Goal: Task Accomplishment & Management: Complete application form

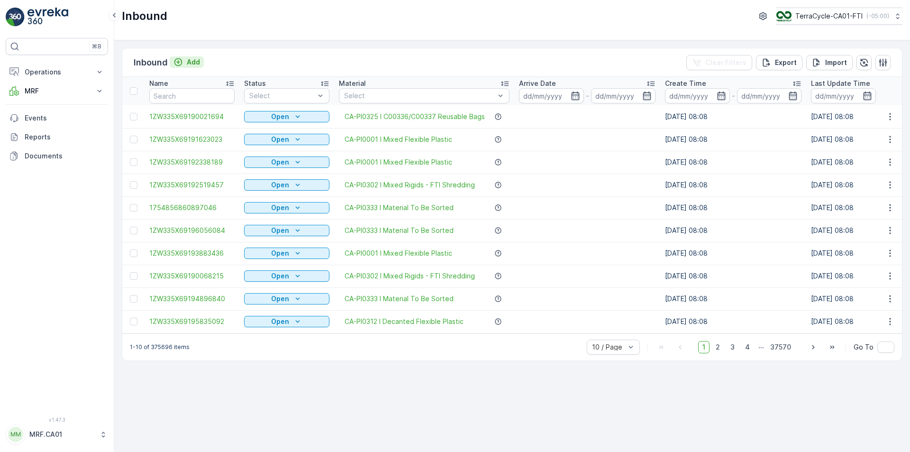
click at [184, 65] on div "Add" at bounding box center [186, 61] width 27 height 9
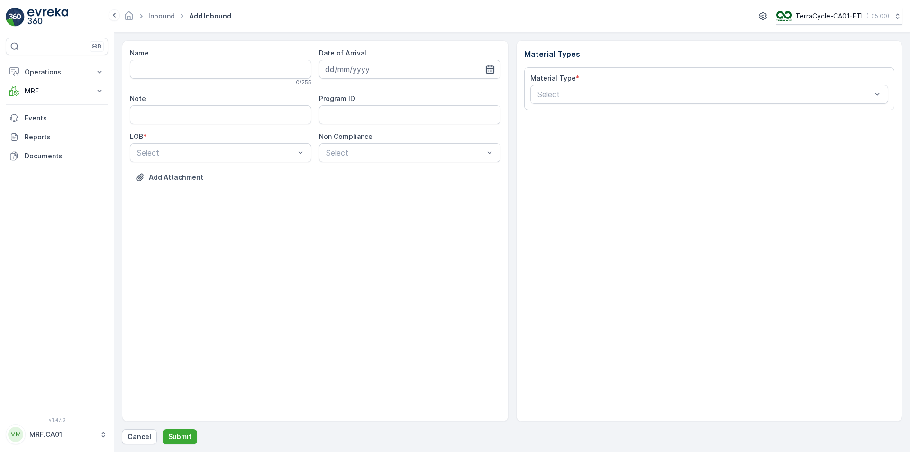
click at [490, 68] on icon "button" at bounding box center [489, 68] width 9 height 9
click at [355, 166] on div "11" at bounding box center [352, 167] width 15 height 15
type input "[DATE]"
click at [248, 145] on div "Select" at bounding box center [221, 152] width 182 height 19
click at [212, 189] on div "ZWB" at bounding box center [221, 192] width 170 height 9
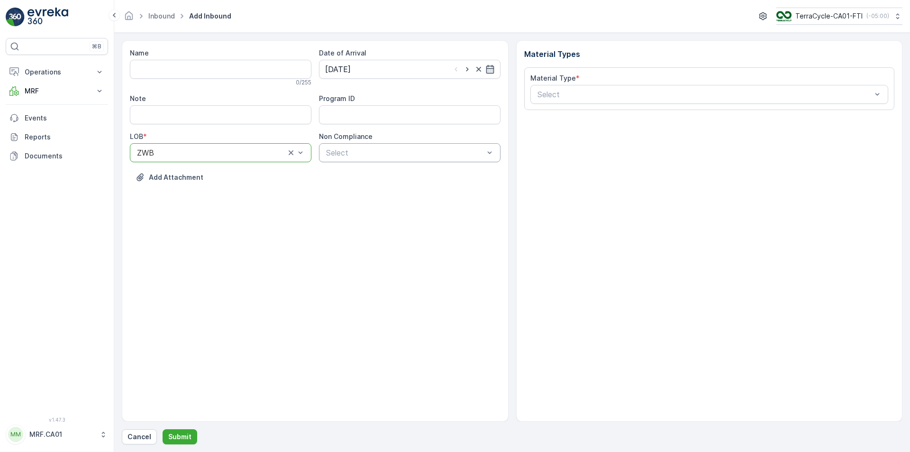
click at [373, 155] on div at bounding box center [405, 152] width 160 height 9
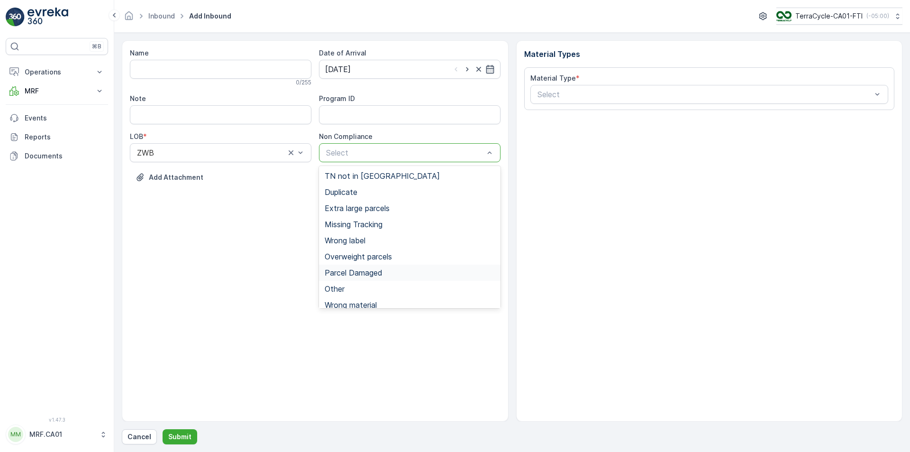
click at [363, 273] on span "Parcel Damaged" at bounding box center [354, 272] width 58 height 9
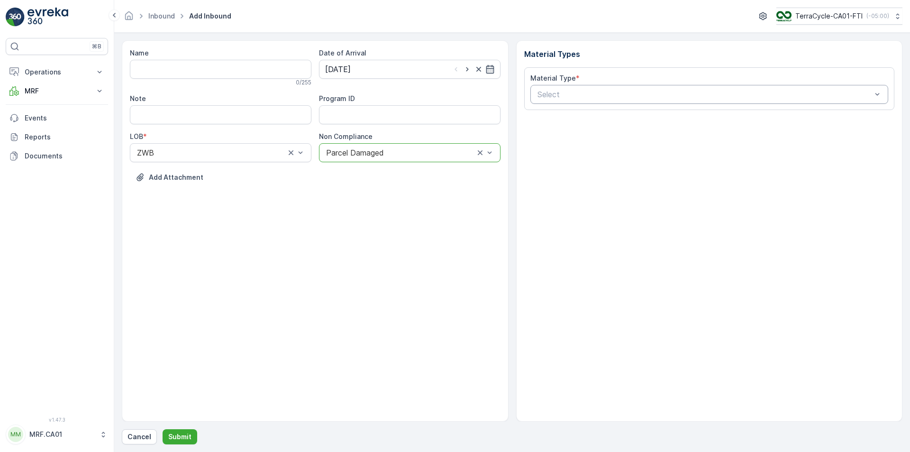
click at [571, 92] on div at bounding box center [705, 94] width 337 height 9
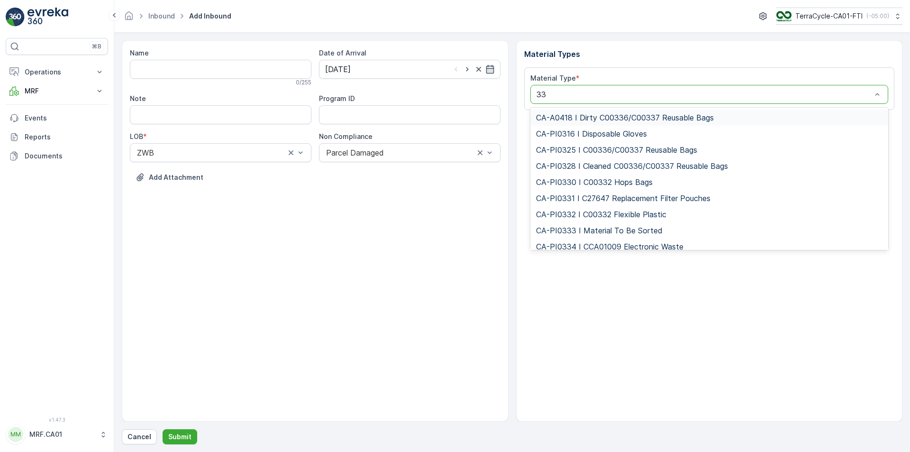
type input "333"
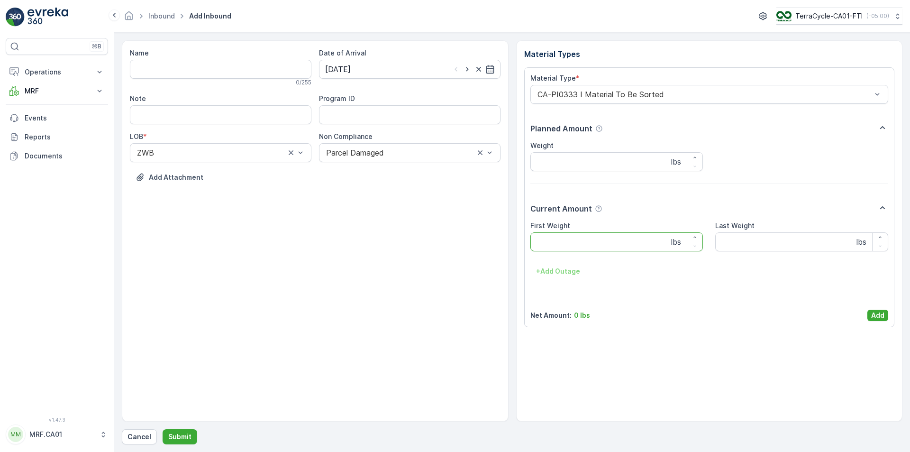
click at [596, 243] on Weight "First Weight" at bounding box center [616, 241] width 173 height 19
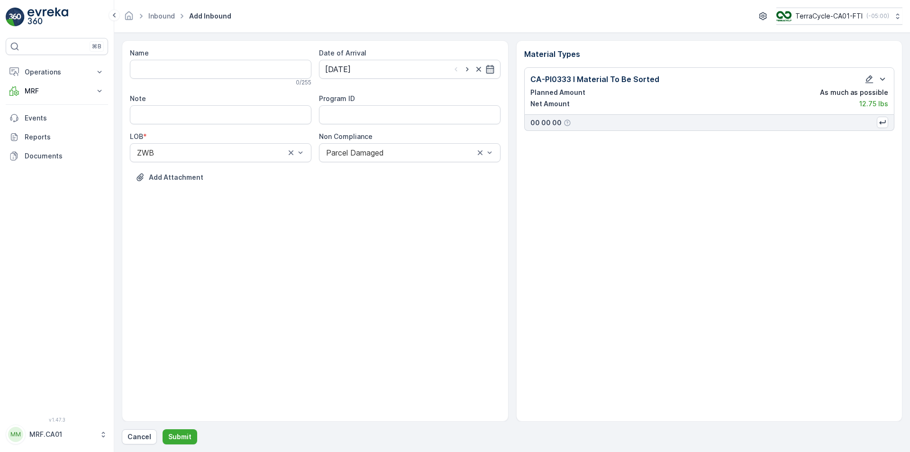
click at [182, 427] on div "Name 0 / 255 Date of Arrival [DATE] Note Program ID LOB * ZWB Non Compliance Pa…" at bounding box center [512, 242] width 781 height 404
click at [182, 429] on button "Submit" at bounding box center [180, 436] width 35 height 15
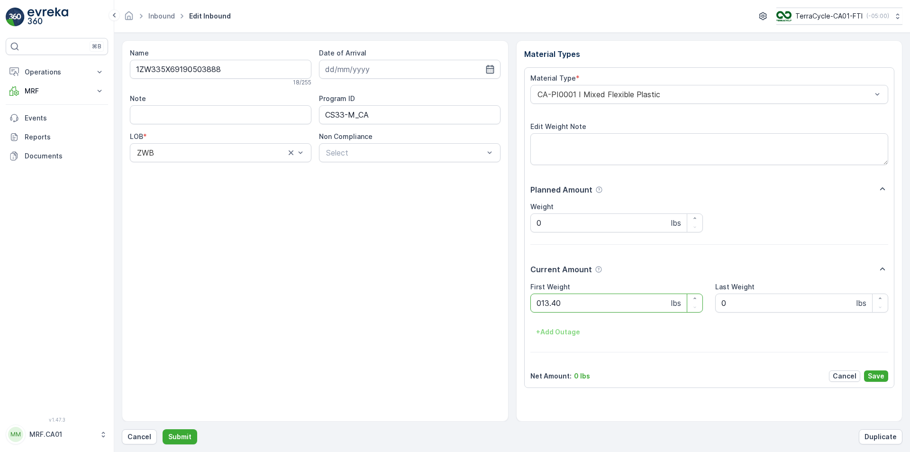
click at [163, 429] on button "Submit" at bounding box center [180, 436] width 35 height 15
type Weight "068"
click at [163, 429] on button "Submit" at bounding box center [180, 436] width 35 height 15
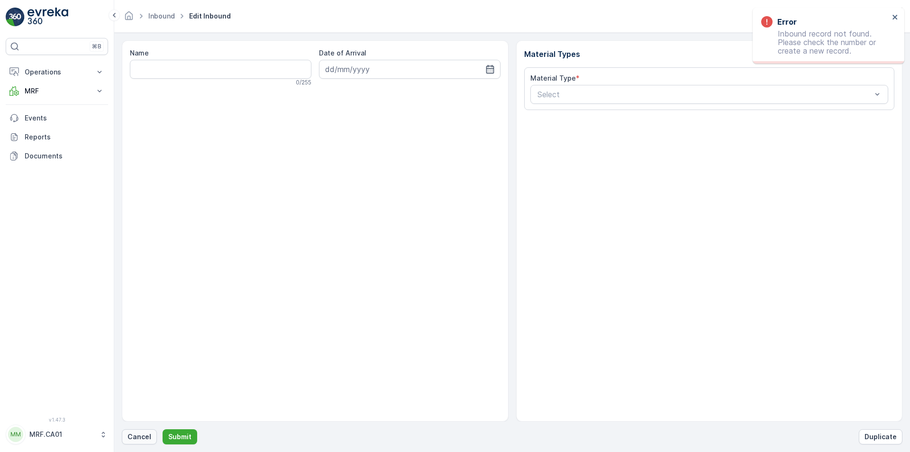
click at [126, 439] on button "Cancel" at bounding box center [139, 436] width 35 height 15
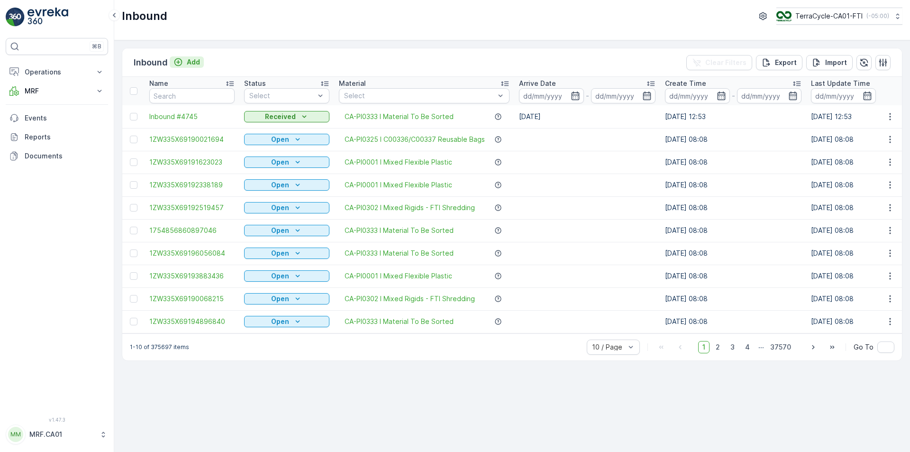
click at [184, 57] on div "Add" at bounding box center [186, 61] width 27 height 9
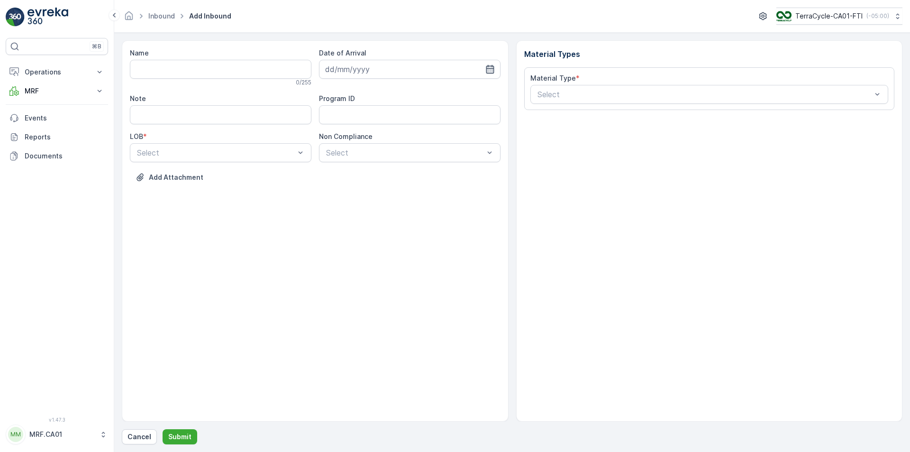
click at [486, 66] on icon "button" at bounding box center [489, 68] width 9 height 9
click at [352, 164] on div "11" at bounding box center [352, 167] width 15 height 15
type input "[DATE]"
click at [284, 154] on div at bounding box center [216, 152] width 160 height 9
click at [267, 187] on div "ZWB" at bounding box center [221, 192] width 182 height 16
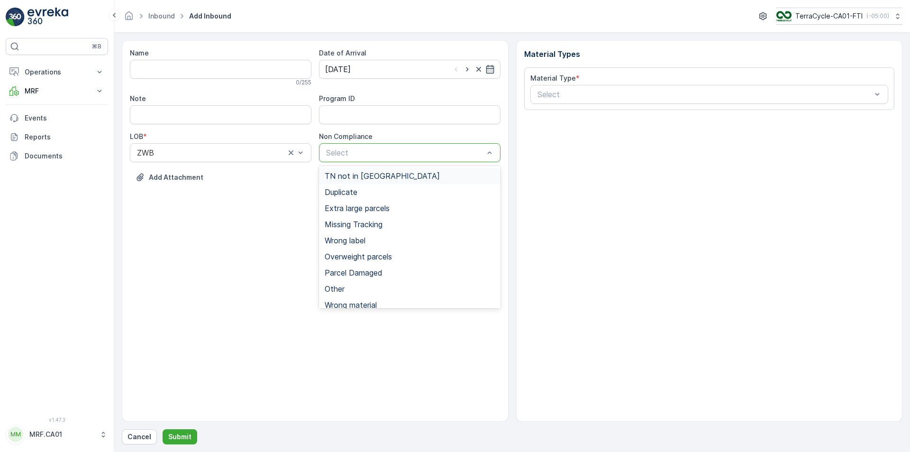
click at [371, 176] on span "TN not in [GEOGRAPHIC_DATA]" at bounding box center [382, 176] width 115 height 9
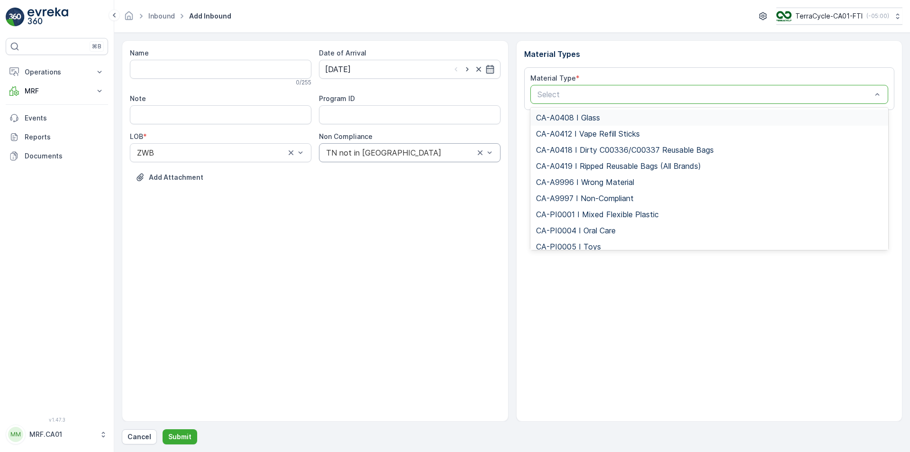
click at [615, 95] on div at bounding box center [705, 94] width 337 height 9
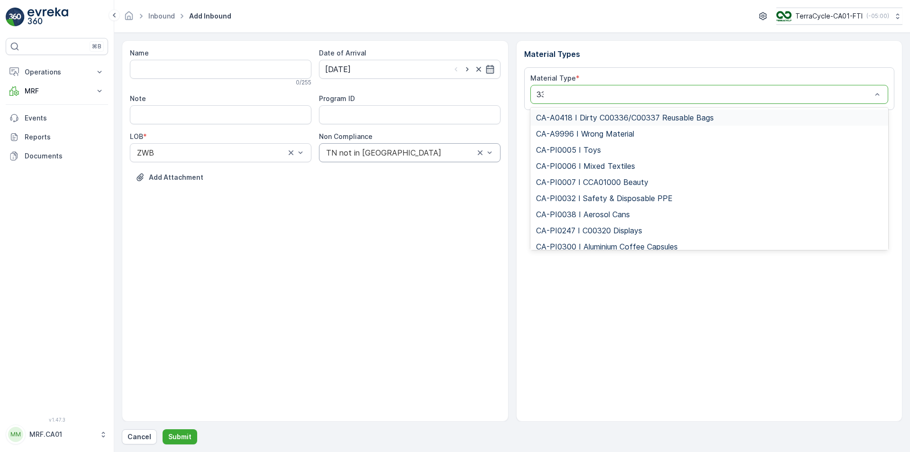
type input "333"
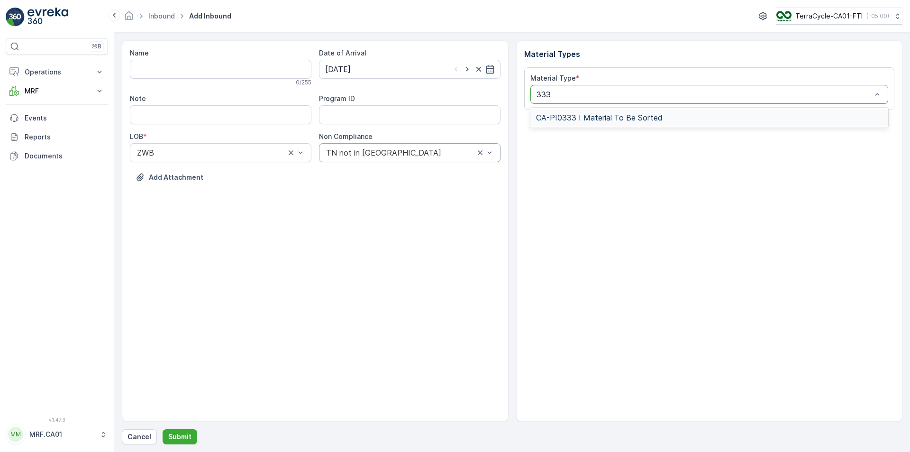
click at [624, 112] on div "CA-PI0333 I Material To Be Sorted" at bounding box center [709, 117] width 358 height 16
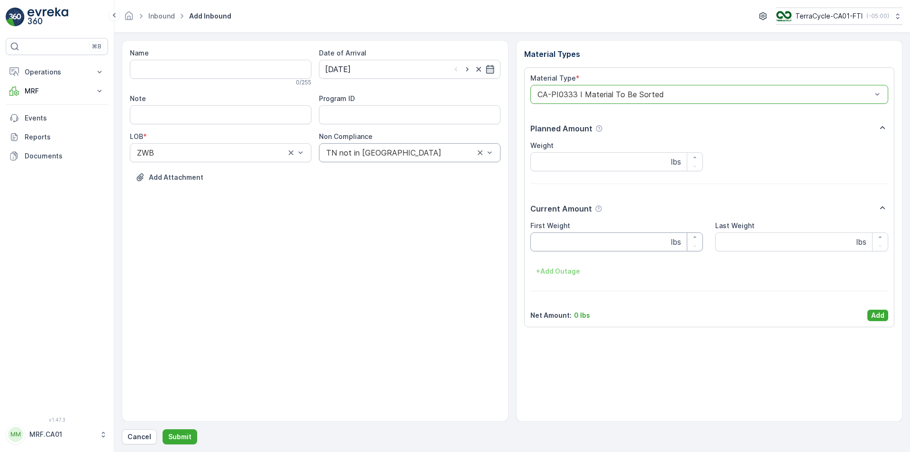
click at [588, 240] on Weight "First Weight" at bounding box center [616, 241] width 173 height 19
type Weight "74"
click at [875, 312] on p "Add" at bounding box center [877, 314] width 13 height 9
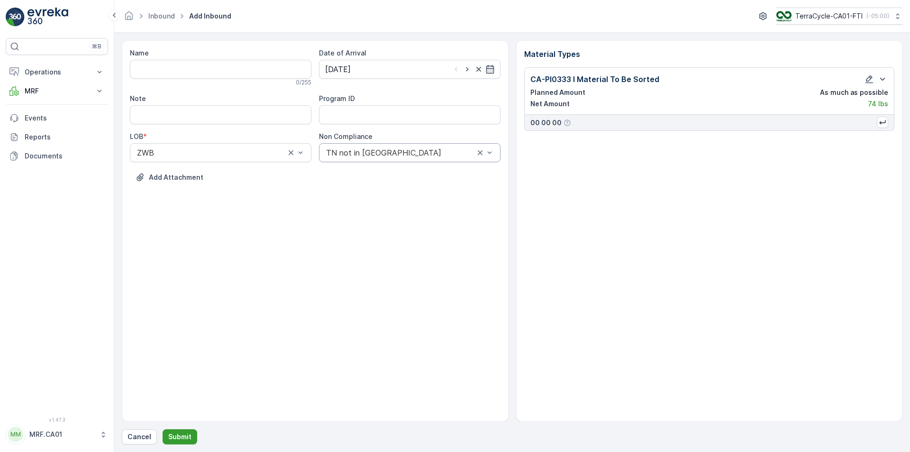
click at [182, 434] on p "Submit" at bounding box center [179, 436] width 23 height 9
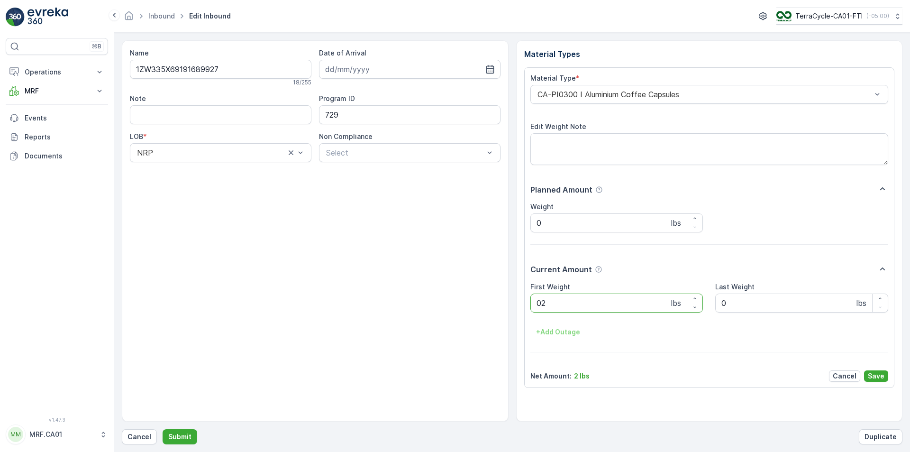
type Weight "025"
click at [163, 429] on button "Submit" at bounding box center [180, 436] width 35 height 15
type Weight "038"
click at [163, 429] on button "Submit" at bounding box center [180, 436] width 35 height 15
type Weight "032"
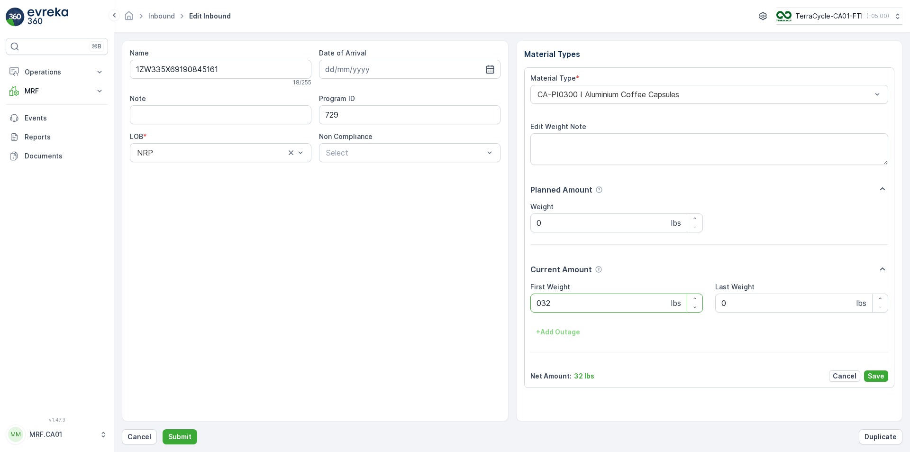
click at [163, 429] on button "Submit" at bounding box center [180, 436] width 35 height 15
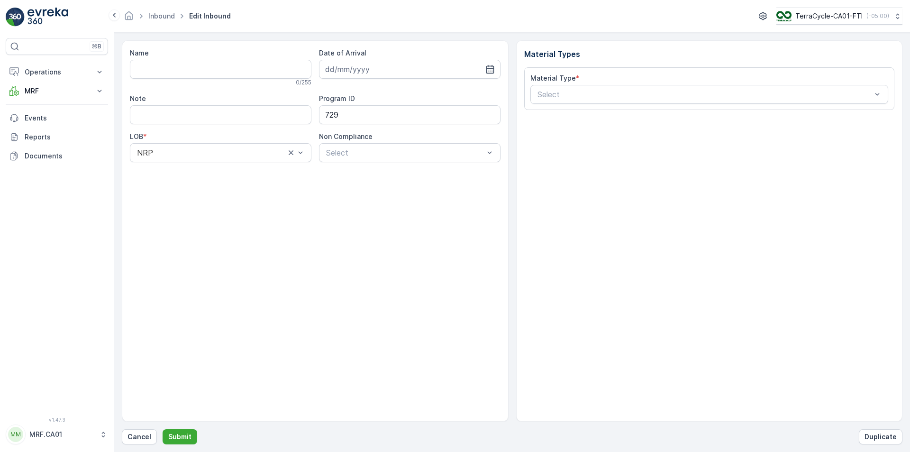
type input "1ZW335X69193406611"
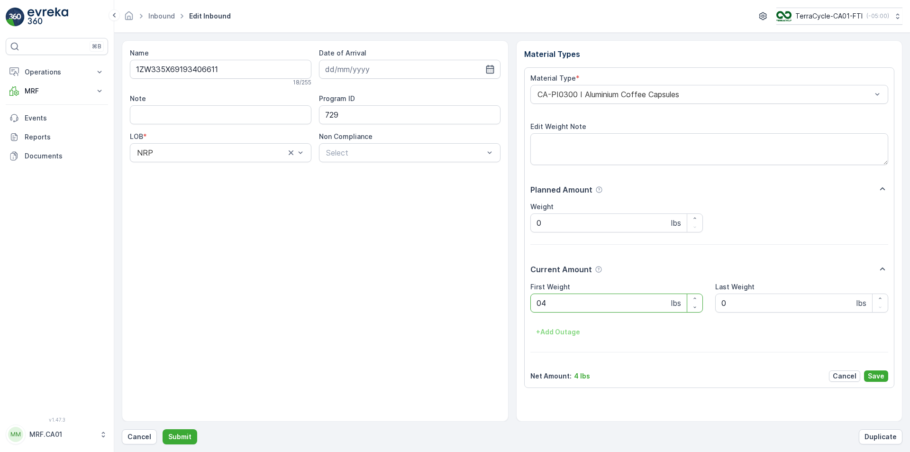
type Weight "040"
click at [163, 429] on button "Submit" at bounding box center [180, 436] width 35 height 15
type Weight "042"
click at [163, 429] on button "Submit" at bounding box center [180, 436] width 35 height 15
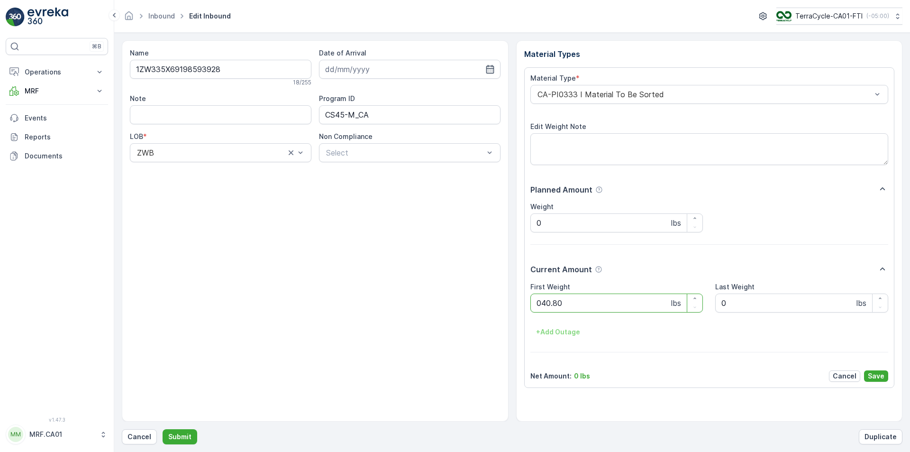
click at [163, 429] on button "Submit" at bounding box center [180, 436] width 35 height 15
type Weight "033"
click at [163, 429] on button "Submit" at bounding box center [180, 436] width 35 height 15
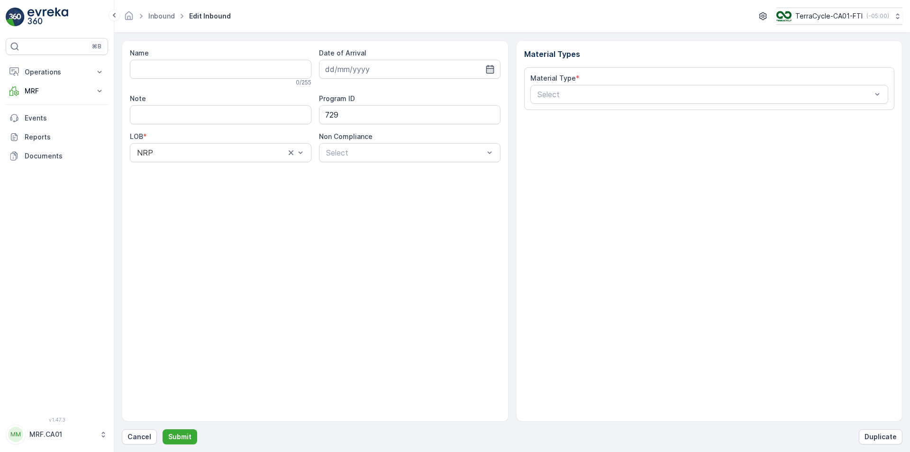
type input "1ZW335X69192139653"
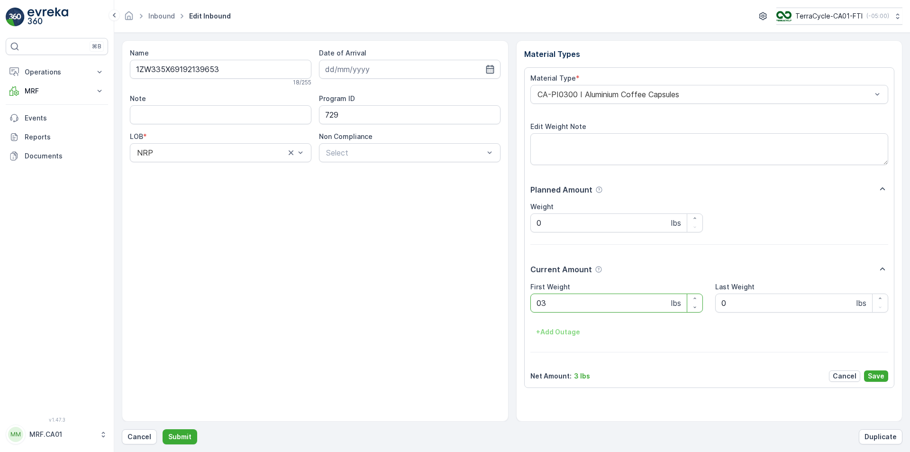
type Weight "030"
click at [163, 429] on button "Submit" at bounding box center [180, 436] width 35 height 15
type Weight "025"
click at [163, 429] on button "Submit" at bounding box center [180, 436] width 35 height 15
type Weight "026"
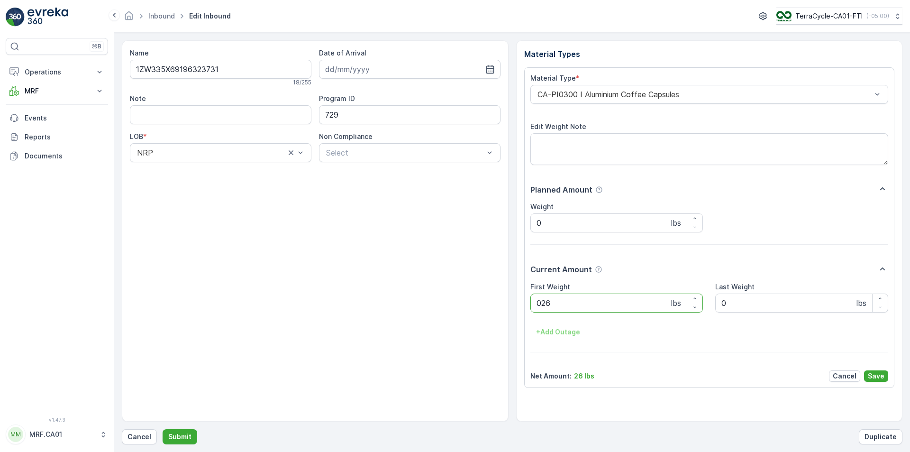
click at [163, 429] on button "Submit" at bounding box center [180, 436] width 35 height 15
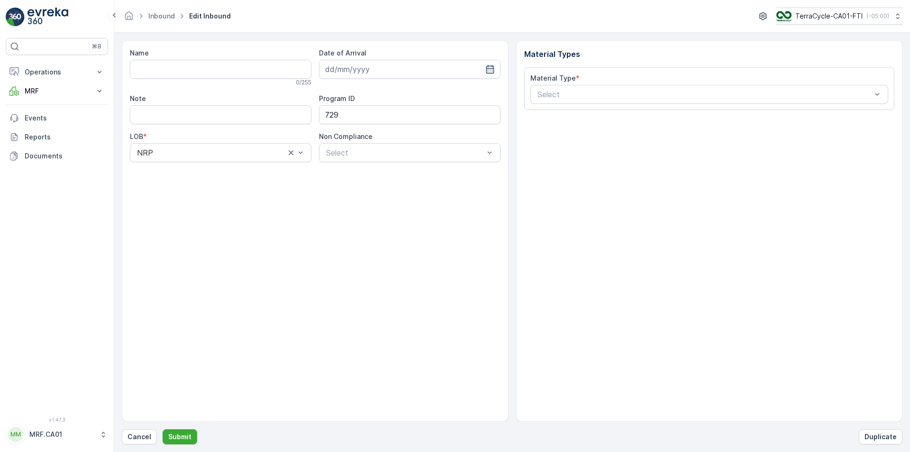
type input "1ZW335X69196103077"
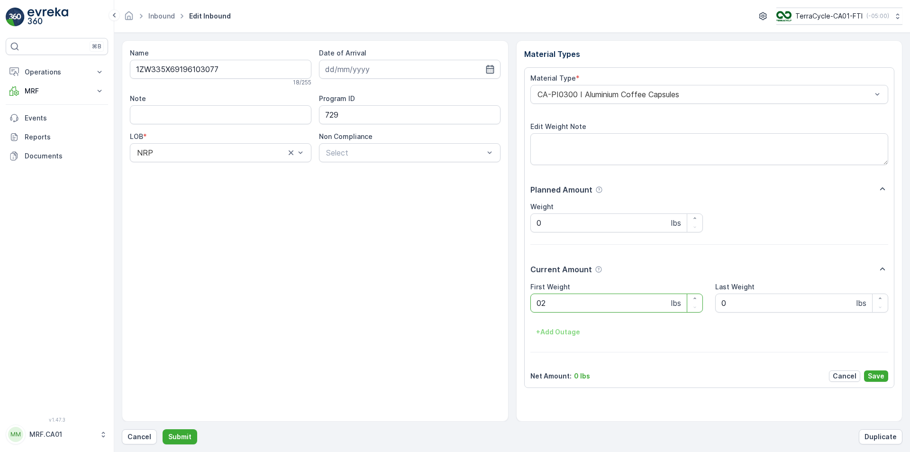
type Weight "025"
click at [163, 429] on button "Submit" at bounding box center [180, 436] width 35 height 15
type Weight "035"
click at [163, 429] on button "Submit" at bounding box center [180, 436] width 35 height 15
type Weight "043"
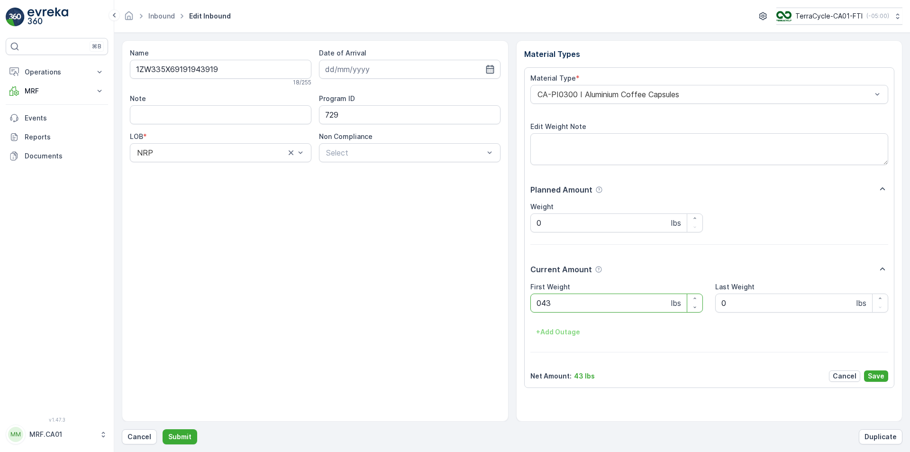
click at [163, 429] on button "Submit" at bounding box center [180, 436] width 35 height 15
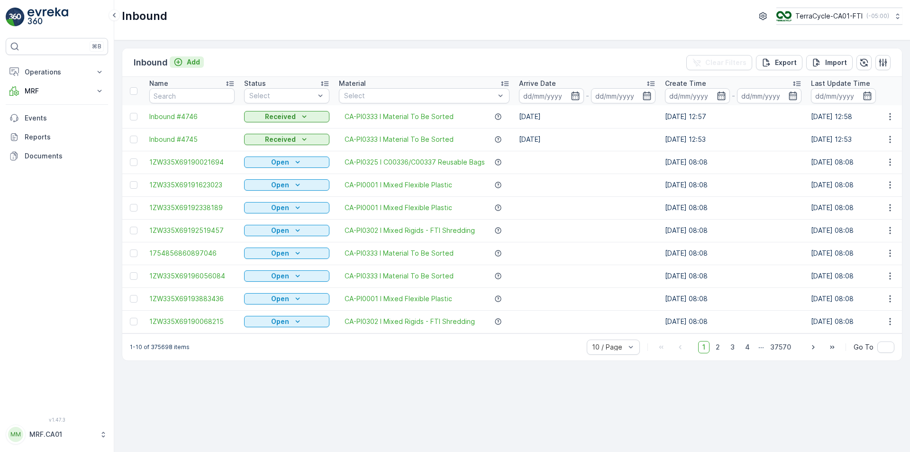
click at [200, 64] on p "Add" at bounding box center [193, 61] width 13 height 9
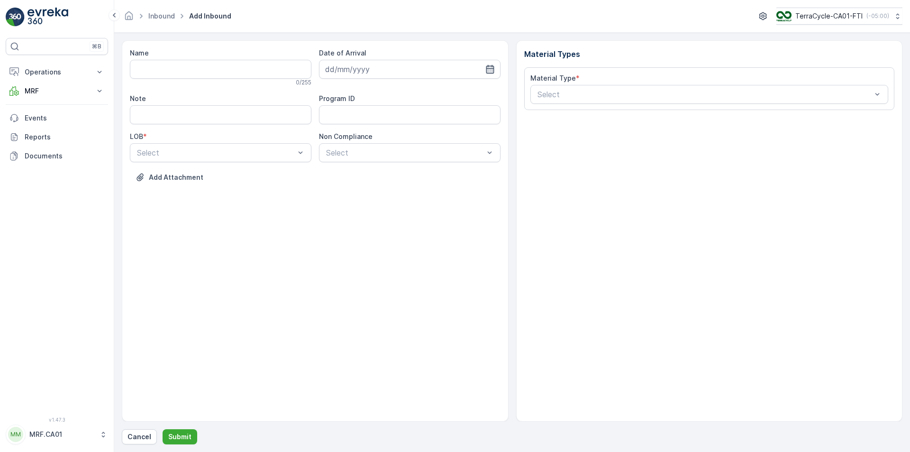
click at [491, 66] on icon "button" at bounding box center [490, 69] width 8 height 9
drag, startPoint x: 353, startPoint y: 166, endPoint x: 216, endPoint y: 125, distance: 143.5
click at [353, 166] on div "11" at bounding box center [352, 167] width 15 height 15
type input "[DATE]"
click at [260, 160] on div "Select" at bounding box center [221, 152] width 182 height 19
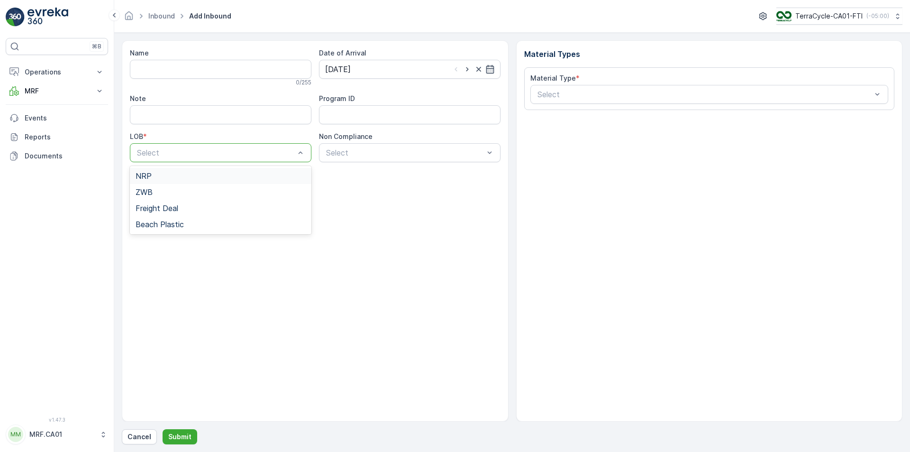
click at [236, 176] on div "NRP" at bounding box center [221, 176] width 170 height 9
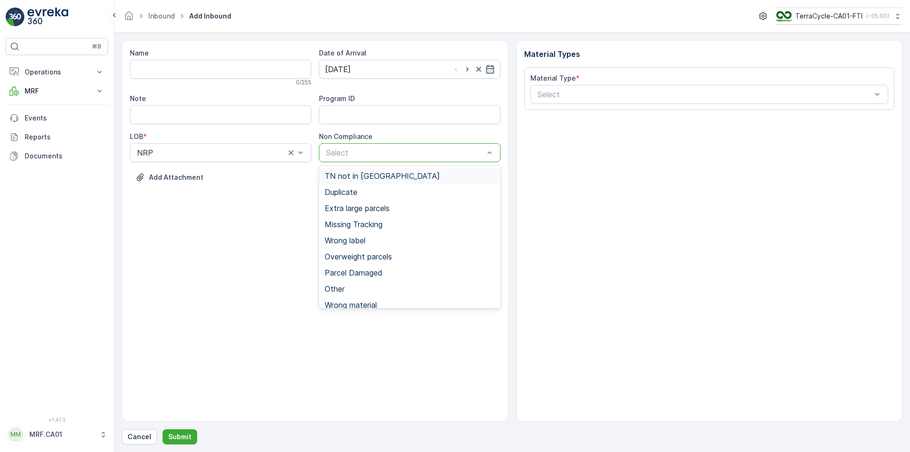
click at [374, 151] on div at bounding box center [405, 152] width 160 height 9
click at [363, 270] on span "Parcel Damaged" at bounding box center [354, 272] width 58 height 9
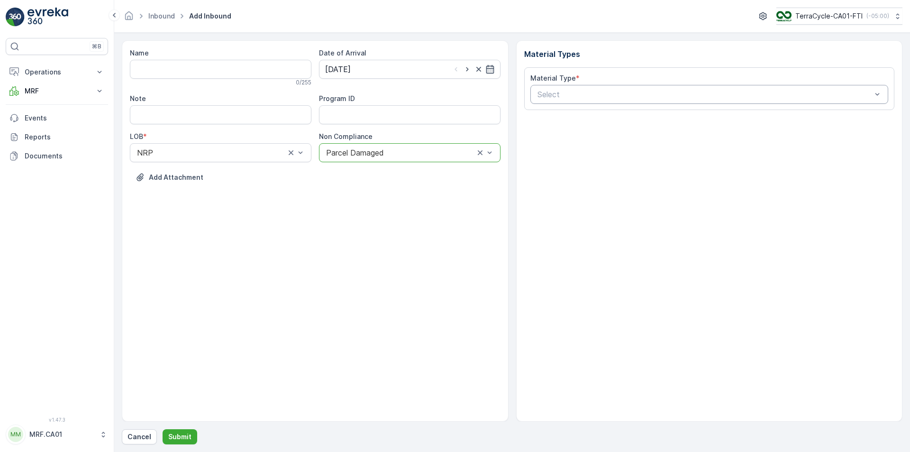
click at [547, 94] on div at bounding box center [705, 94] width 337 height 9
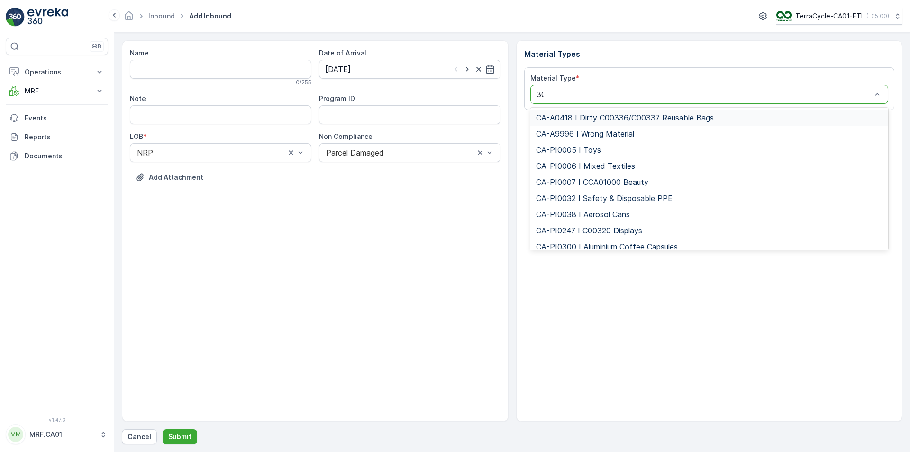
type input "300"
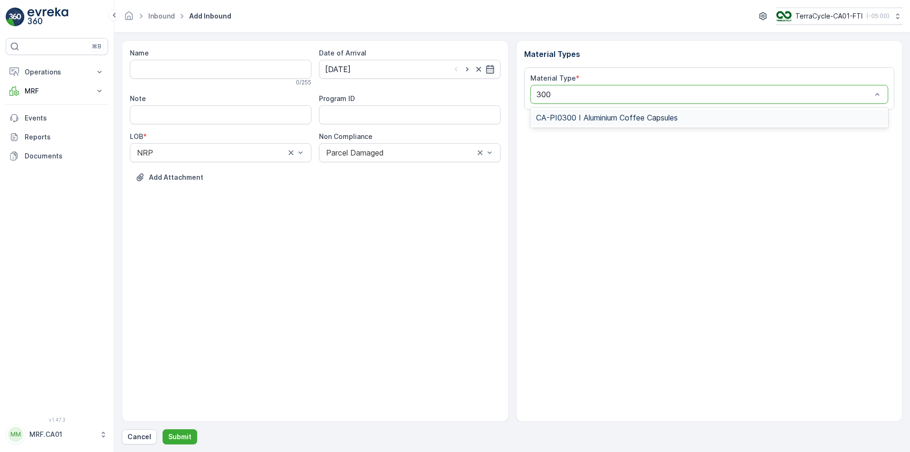
click at [583, 116] on span "CA-PI0300 I Aluminium Coffee Capsules" at bounding box center [607, 117] width 142 height 9
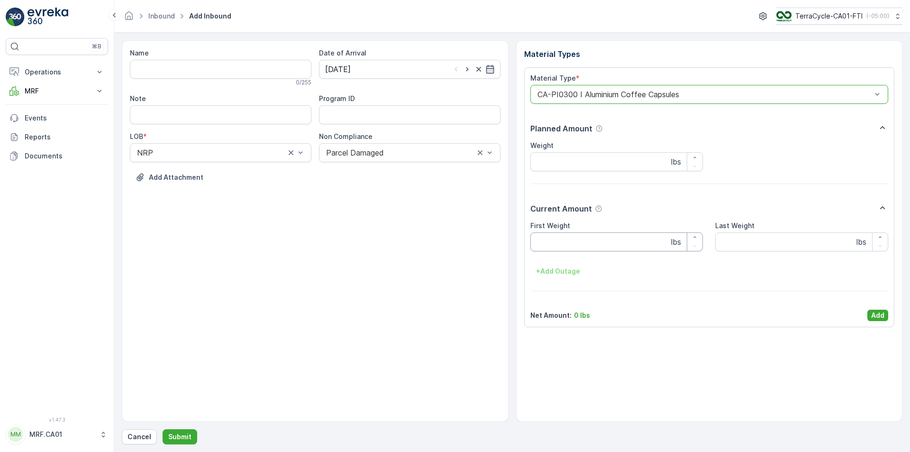
click at [586, 237] on Weight "First Weight" at bounding box center [616, 241] width 173 height 19
type Weight "29"
click at [868, 316] on button "Add" at bounding box center [877, 315] width 21 height 11
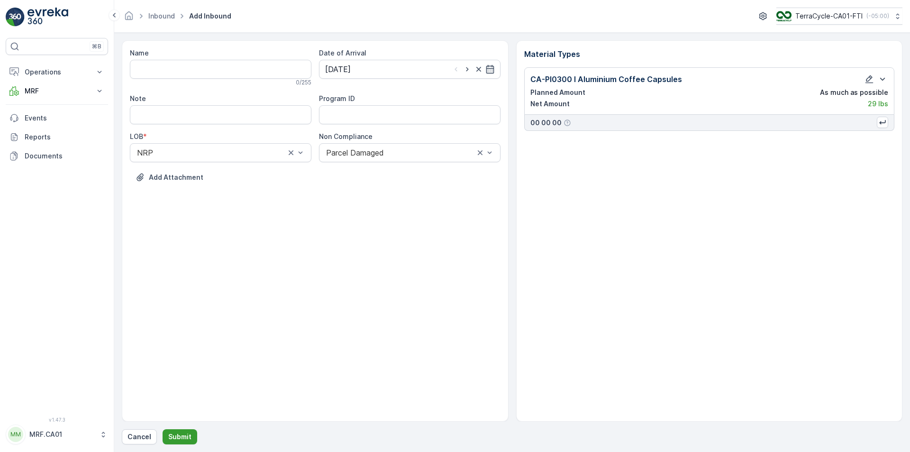
click at [191, 431] on button "Submit" at bounding box center [180, 436] width 35 height 15
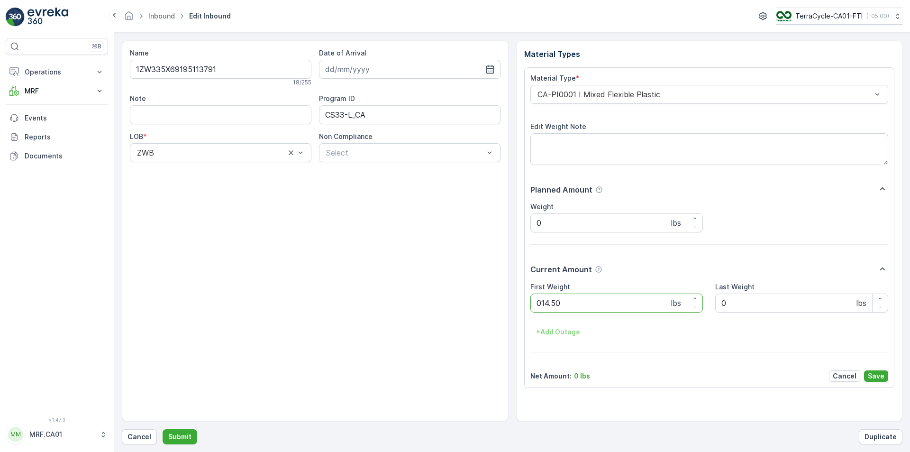
click at [163, 429] on button "Submit" at bounding box center [180, 436] width 35 height 15
click at [566, 91] on div at bounding box center [705, 94] width 337 height 9
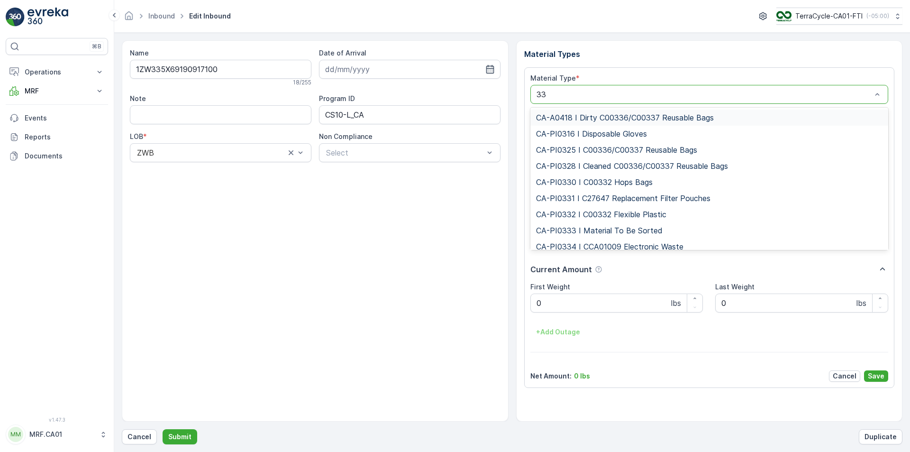
type input "333"
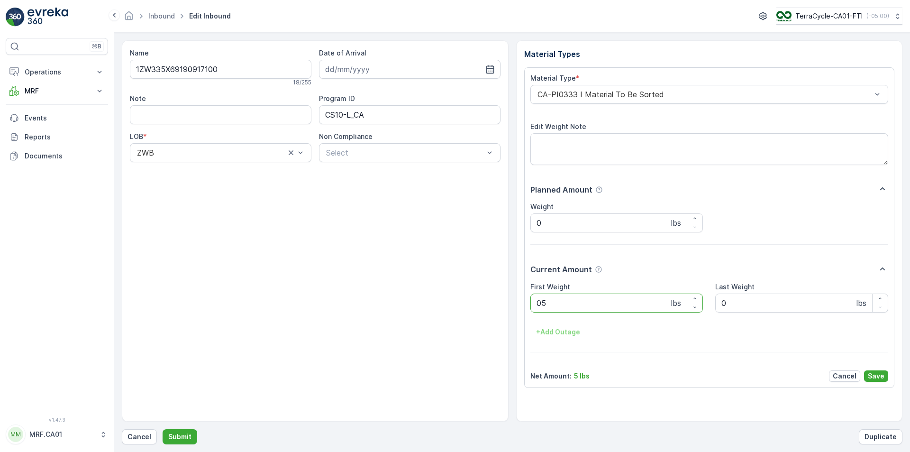
type Weight "052"
click at [163, 429] on button "Submit" at bounding box center [180, 436] width 35 height 15
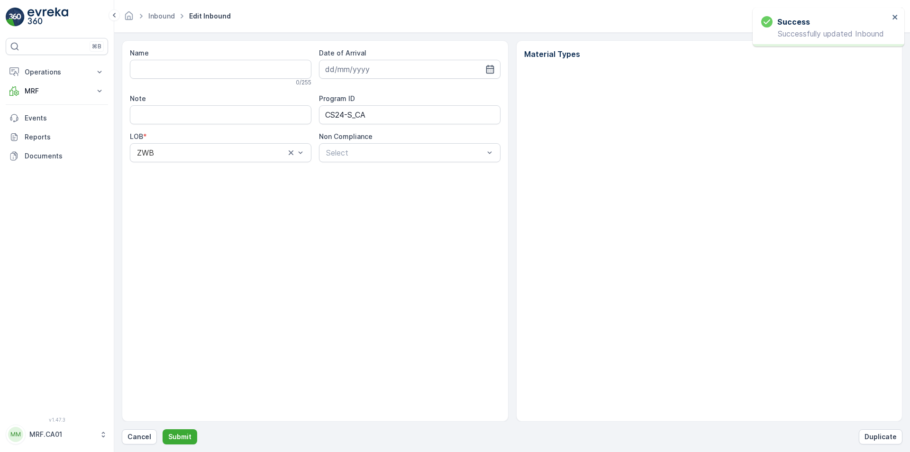
type input "1ZW335X69193201707"
type input "[DATE]"
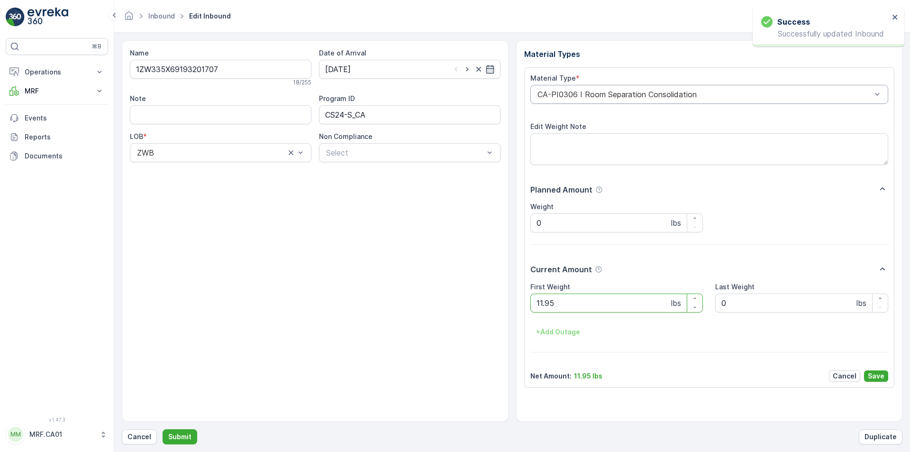
click at [727, 92] on div at bounding box center [705, 94] width 337 height 9
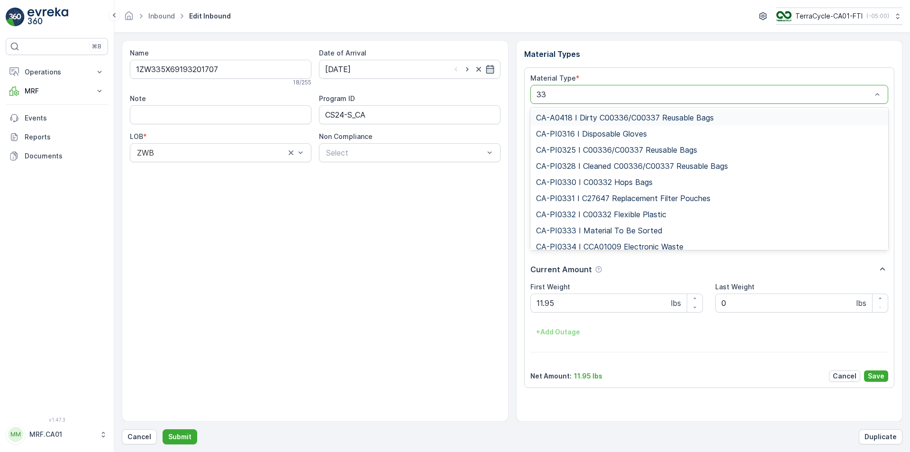
type input "333"
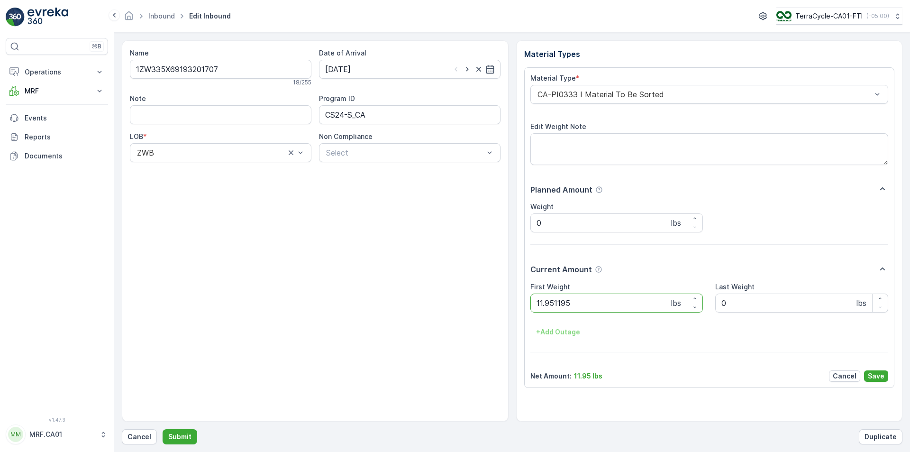
click at [163, 429] on button "Submit" at bounding box center [180, 436] width 35 height 15
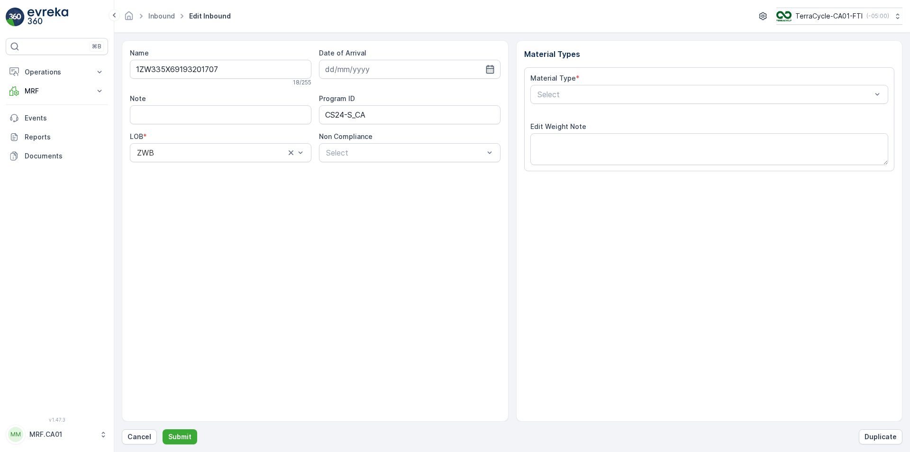
type input "[DATE]"
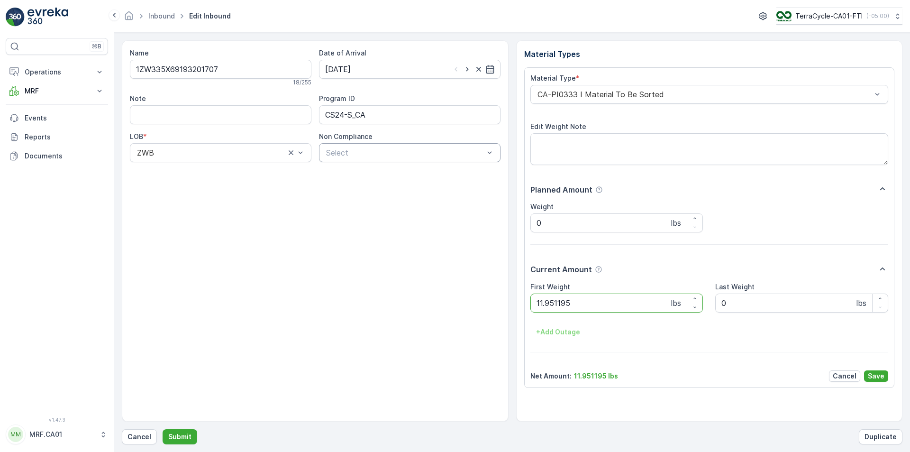
click at [421, 151] on div at bounding box center [405, 152] width 160 height 9
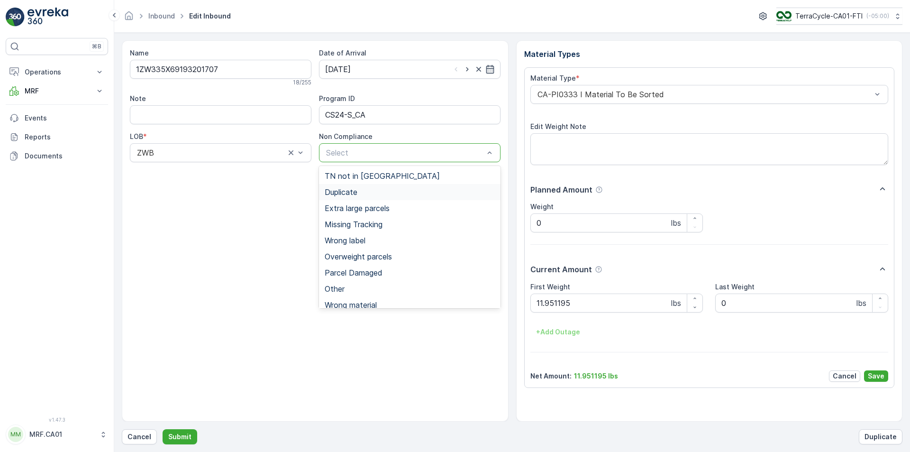
click at [400, 193] on div "Duplicate" at bounding box center [410, 192] width 170 height 9
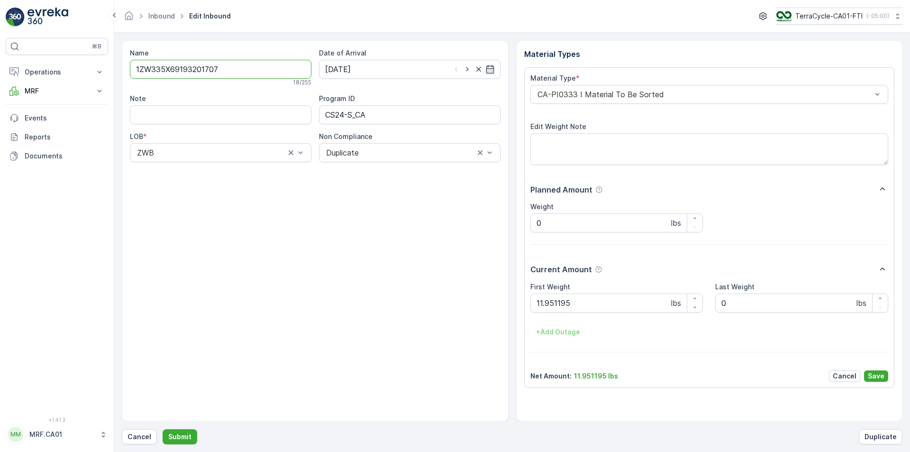
click at [257, 72] on input "1ZW335X69193201707" at bounding box center [221, 69] width 182 height 19
drag, startPoint x: 599, startPoint y: 300, endPoint x: 557, endPoint y: 307, distance: 42.3
click at [557, 307] on Weight "11.951195" at bounding box center [616, 302] width 173 height 19
click at [553, 306] on Weight "11.951195" at bounding box center [616, 302] width 173 height 19
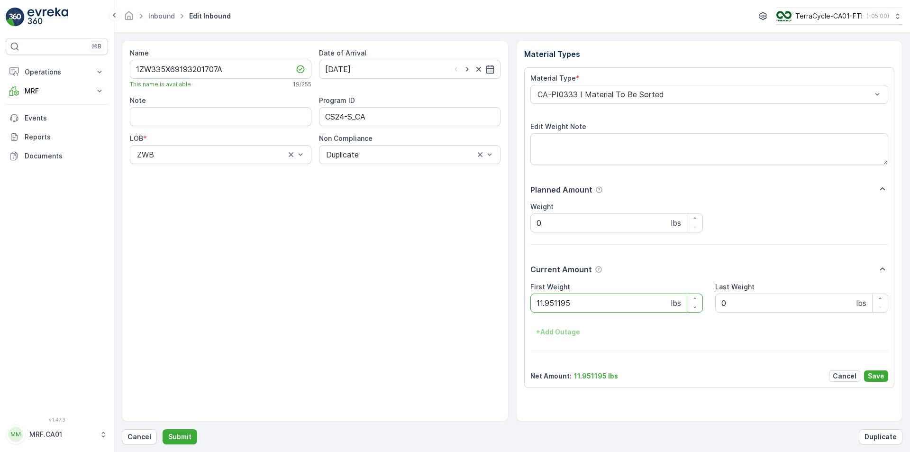
click at [553, 306] on Weight "11.951195" at bounding box center [616, 302] width 173 height 19
click at [163, 429] on button "Submit" at bounding box center [180, 436] width 35 height 15
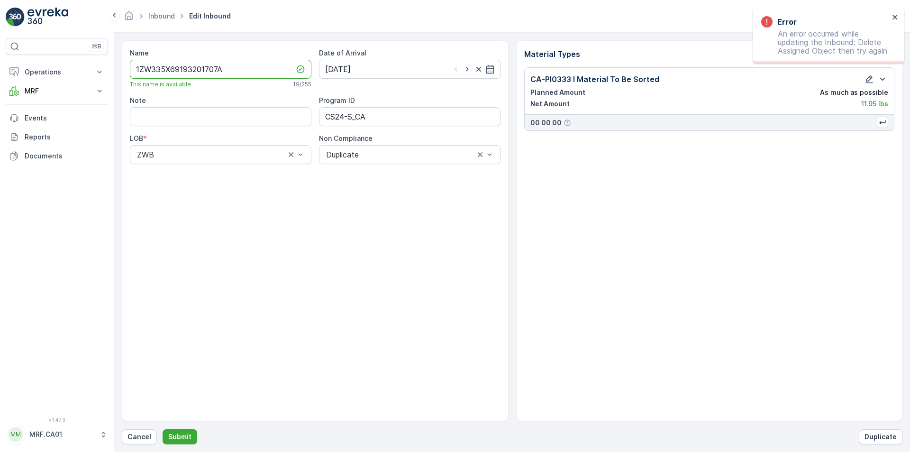
type input "1ZW335X69193201707"
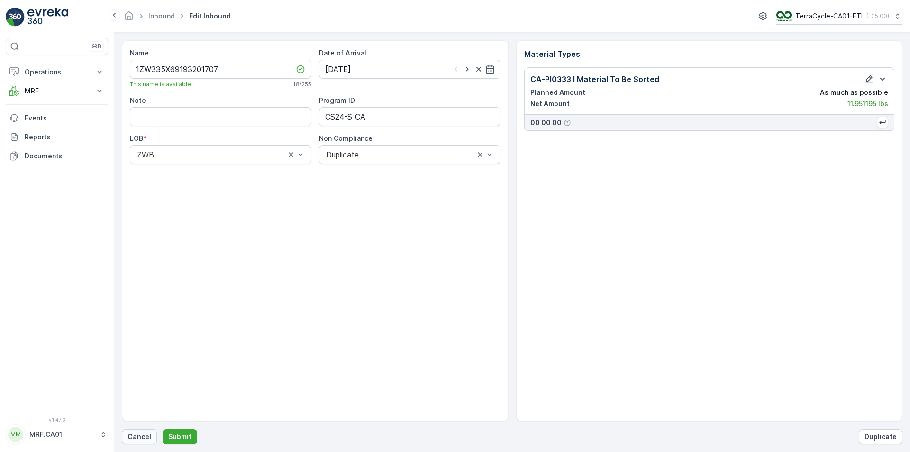
click at [129, 438] on p "Cancel" at bounding box center [140, 436] width 24 height 9
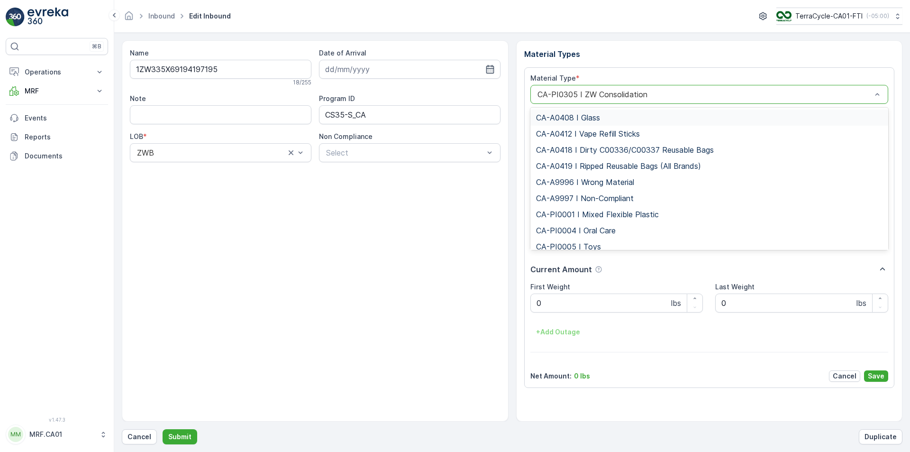
click at [633, 95] on div at bounding box center [705, 94] width 337 height 9
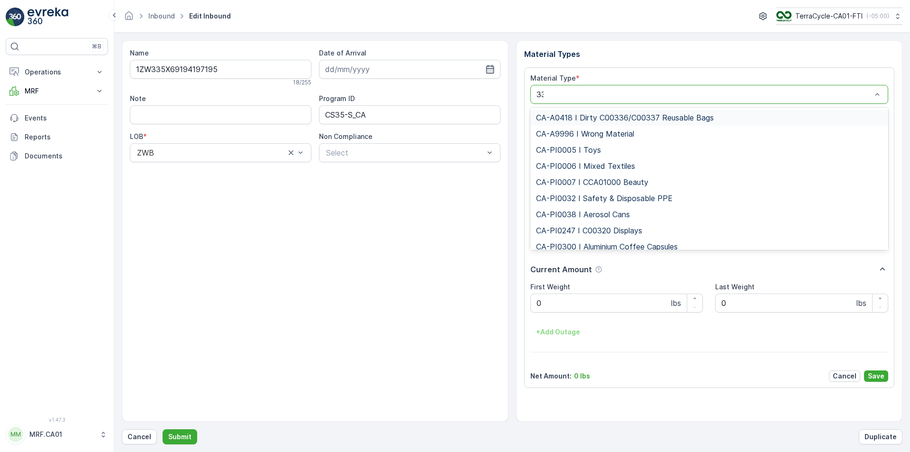
type input "333"
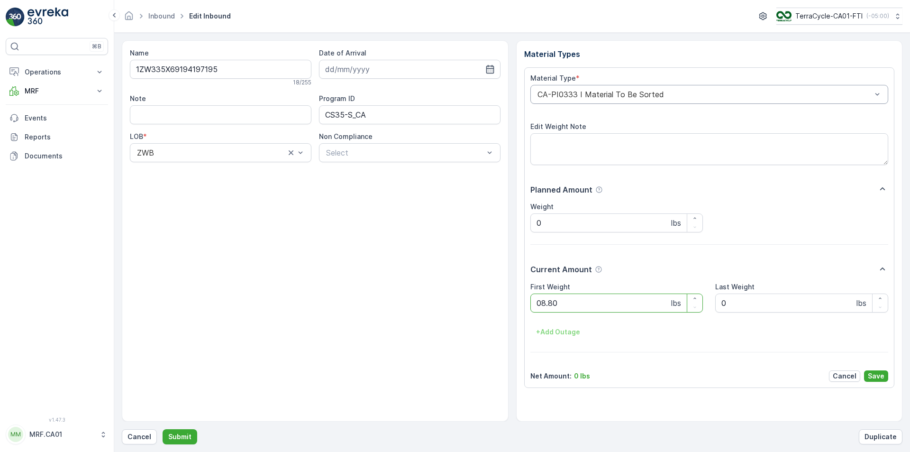
click at [163, 429] on button "Submit" at bounding box center [180, 436] width 35 height 15
type Weight "034"
click at [163, 429] on button "Submit" at bounding box center [180, 436] width 35 height 15
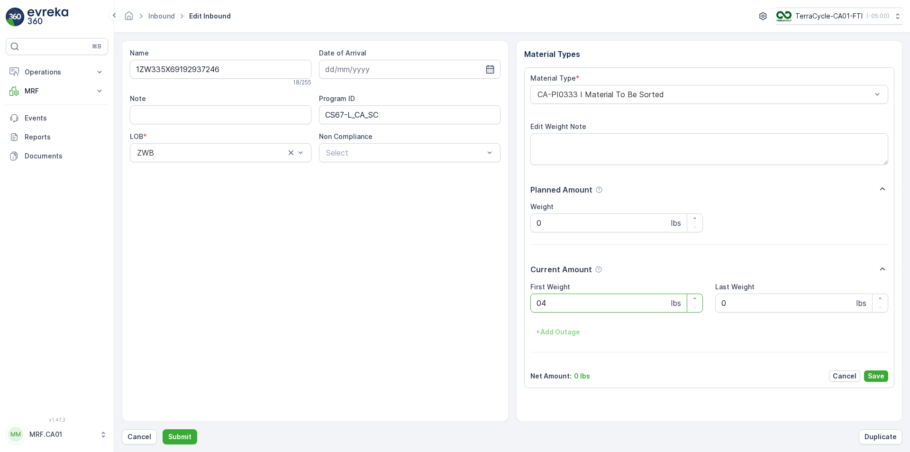
type Weight "045"
click at [163, 429] on button "Submit" at bounding box center [180, 436] width 35 height 15
type Weight "033"
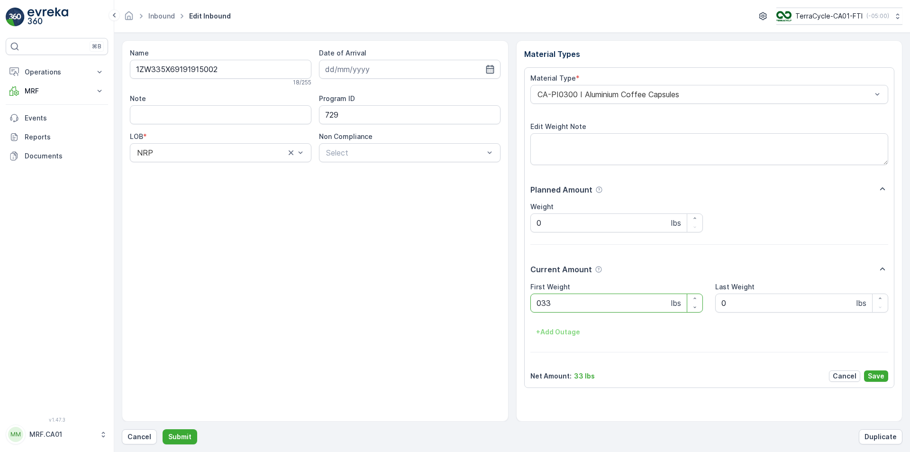
click at [163, 429] on button "Submit" at bounding box center [180, 436] width 35 height 15
type Weight "037"
click at [163, 429] on button "Submit" at bounding box center [180, 436] width 35 height 15
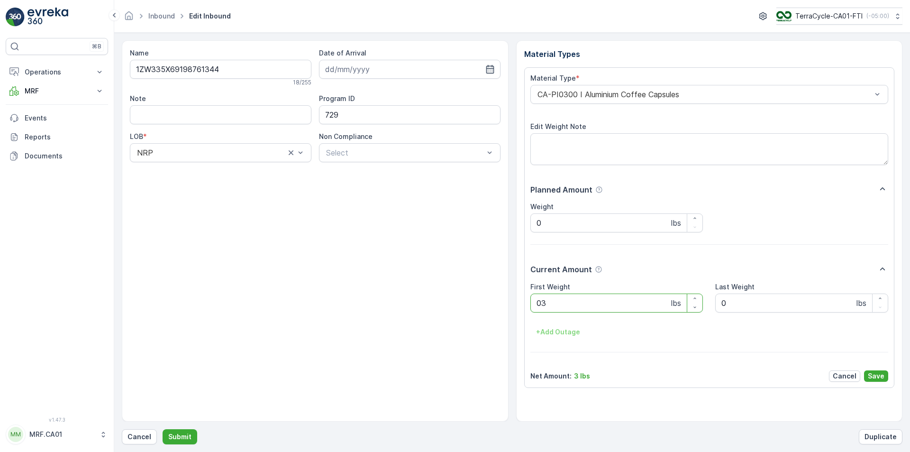
type Weight "038"
click at [163, 429] on button "Submit" at bounding box center [180, 436] width 35 height 15
click at [672, 88] on div "CA-PI0001 I Mixed Flexible Plastic" at bounding box center [709, 94] width 358 height 19
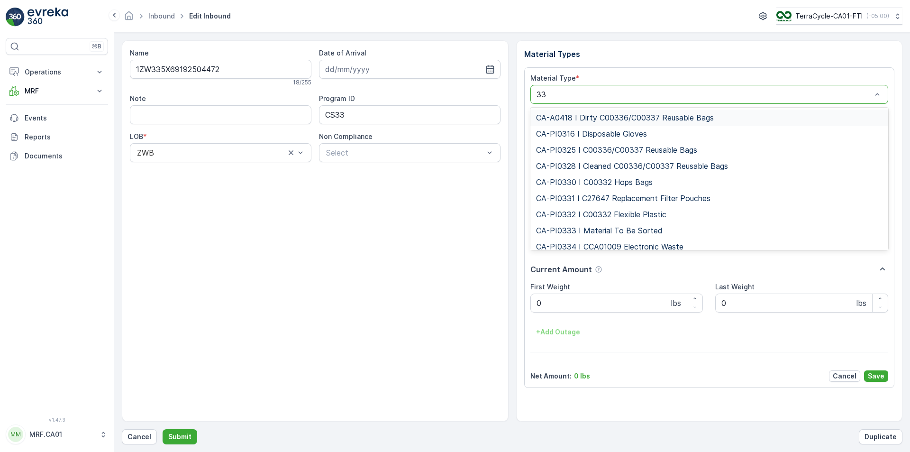
type input "333"
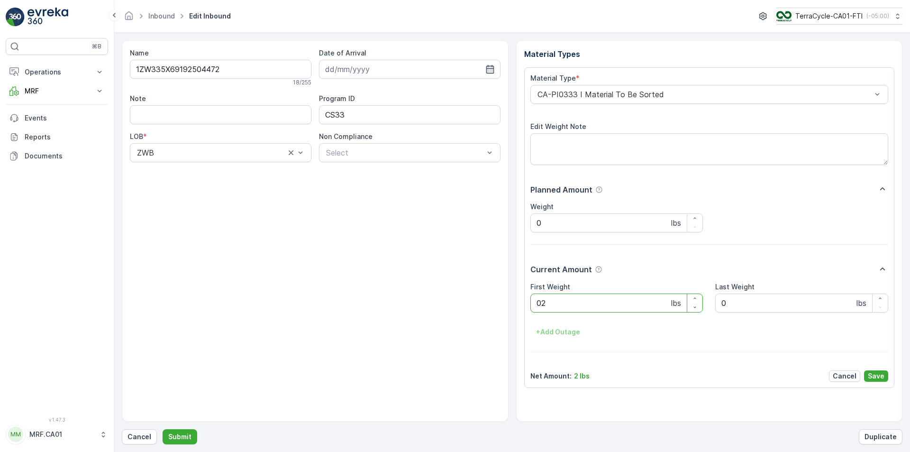
type Weight "026"
click at [163, 429] on button "Submit" at bounding box center [180, 436] width 35 height 15
type Weight "034"
click at [163, 429] on button "Submit" at bounding box center [180, 436] width 35 height 15
type Weight "042"
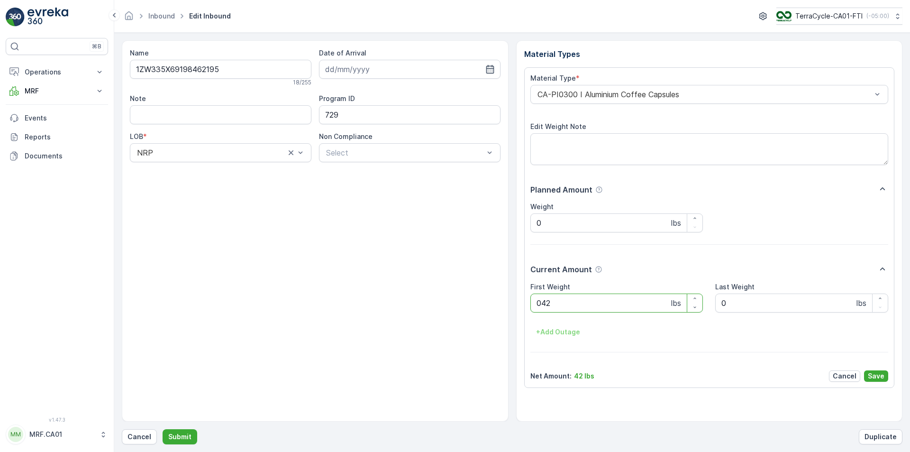
click at [163, 429] on button "Submit" at bounding box center [180, 436] width 35 height 15
click at [133, 432] on p "Cancel" at bounding box center [140, 436] width 24 height 9
type Weight "036"
click at [163, 429] on button "Submit" at bounding box center [180, 436] width 35 height 15
type Weight "026"
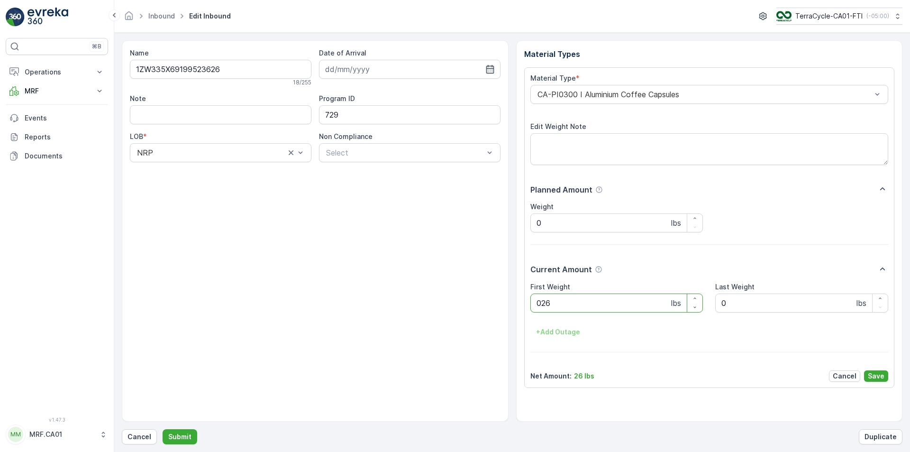
click at [163, 429] on button "Submit" at bounding box center [180, 436] width 35 height 15
type Weight "037"
click at [163, 429] on button "Submit" at bounding box center [180, 436] width 35 height 15
type Weight "038"
click at [163, 429] on button "Submit" at bounding box center [180, 436] width 35 height 15
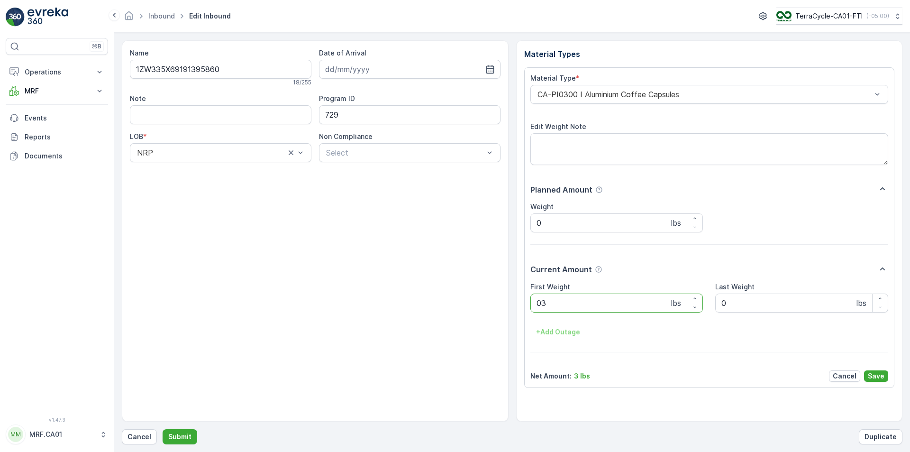
type Weight "037"
click at [163, 429] on button "Submit" at bounding box center [180, 436] width 35 height 15
type Weight "036"
click at [163, 429] on button "Submit" at bounding box center [180, 436] width 35 height 15
type Weight "033"
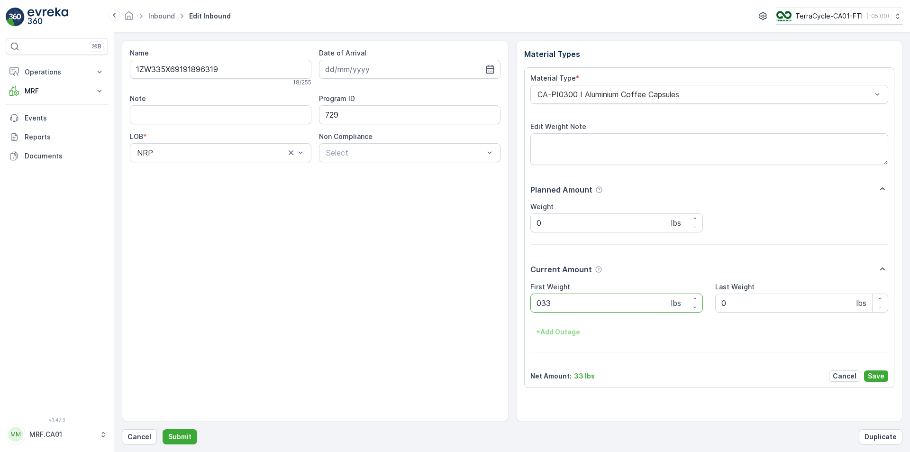
click at [163, 429] on button "Submit" at bounding box center [180, 436] width 35 height 15
type Weight "033"
click at [163, 429] on button "Submit" at bounding box center [180, 436] width 35 height 15
type Weight "038"
click at [163, 429] on button "Submit" at bounding box center [180, 436] width 35 height 15
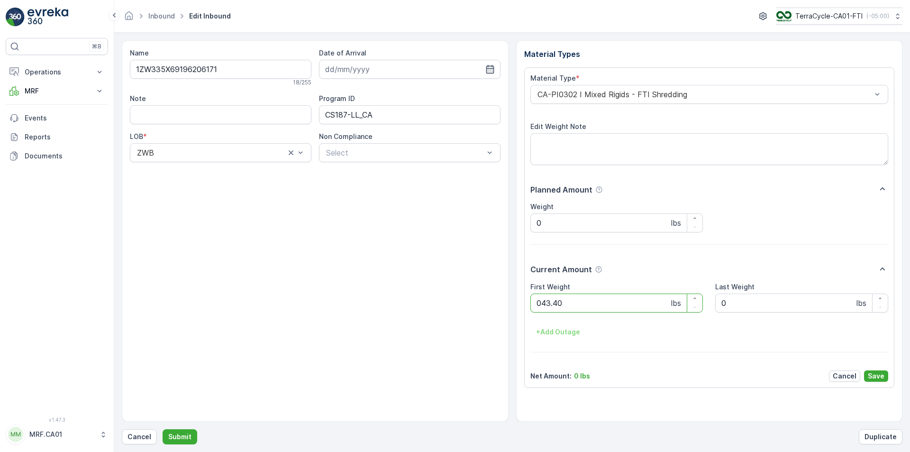
click at [163, 429] on button "Submit" at bounding box center [180, 436] width 35 height 15
click at [623, 90] on div at bounding box center [705, 94] width 337 height 9
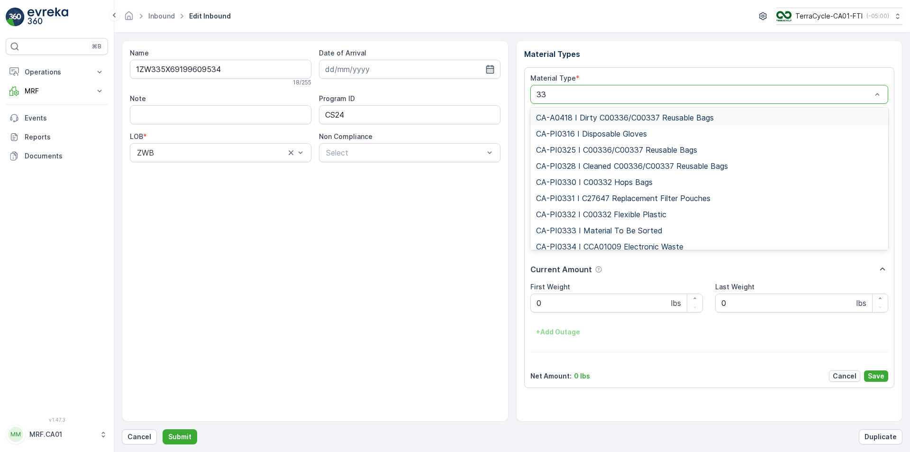
type input "333"
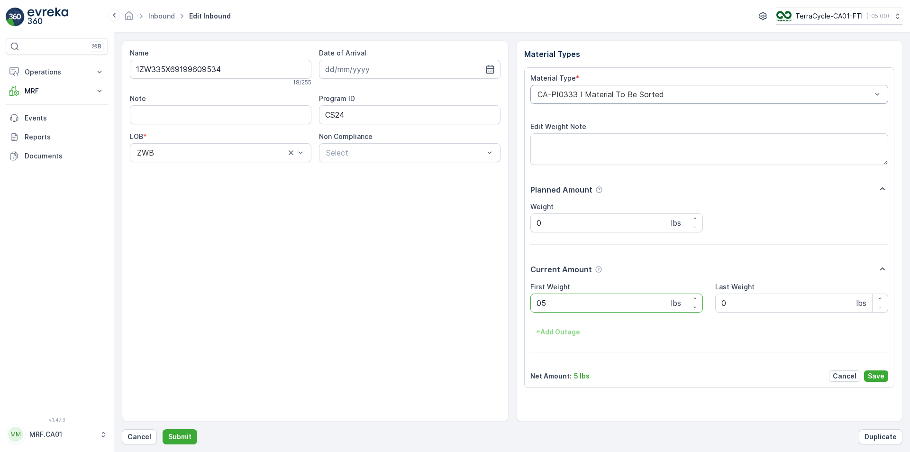
type Weight "053"
click at [163, 429] on button "Submit" at bounding box center [180, 436] width 35 height 15
type Weight "020"
click at [163, 429] on button "Submit" at bounding box center [180, 436] width 35 height 15
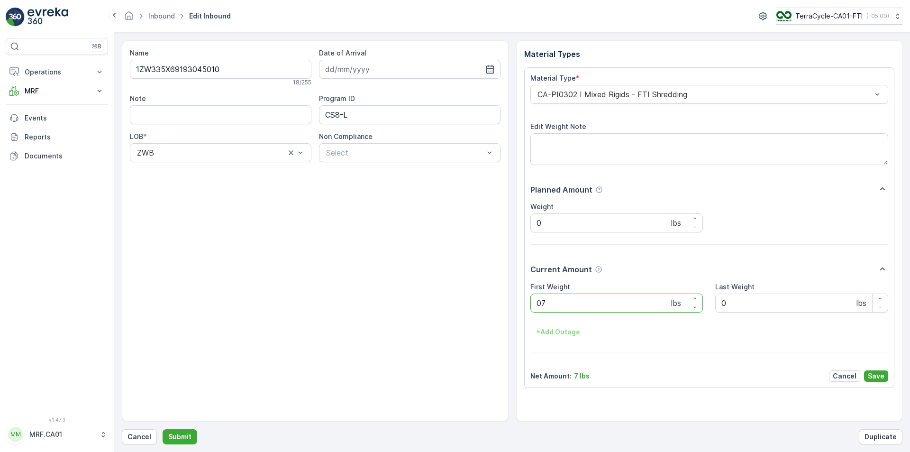
type Weight "079"
click at [163, 429] on button "Submit" at bounding box center [180, 436] width 35 height 15
type Weight "033"
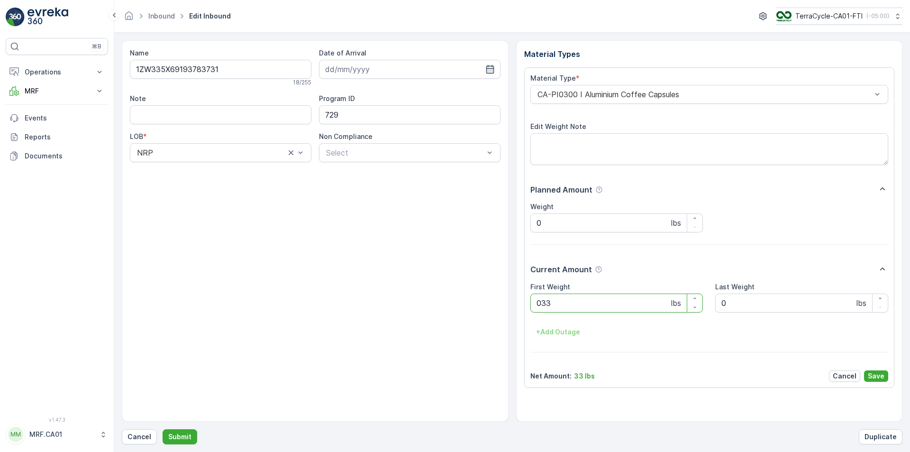
click at [163, 429] on button "Submit" at bounding box center [180, 436] width 35 height 15
type Weight "028"
click at [163, 429] on button "Submit" at bounding box center [180, 436] width 35 height 15
type Weight "041"
click at [163, 429] on button "Submit" at bounding box center [180, 436] width 35 height 15
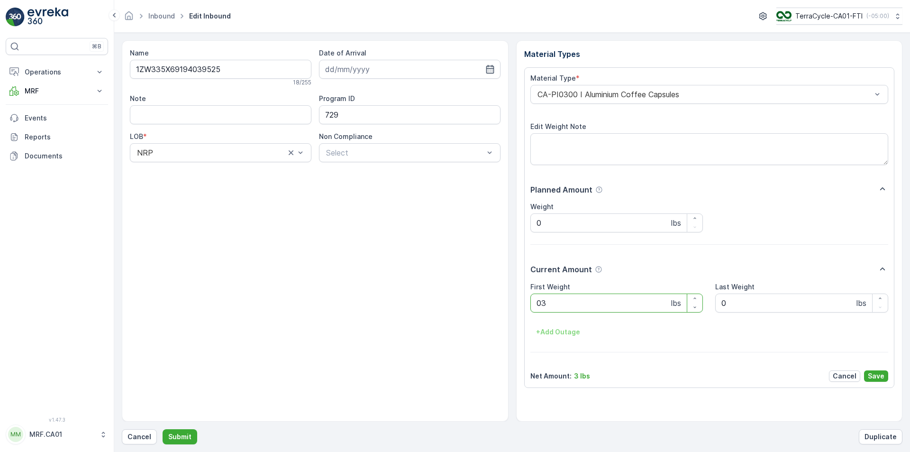
type Weight "039"
click at [163, 429] on button "Submit" at bounding box center [180, 436] width 35 height 15
type Weight "019"
click at [163, 429] on button "Submit" at bounding box center [180, 436] width 35 height 15
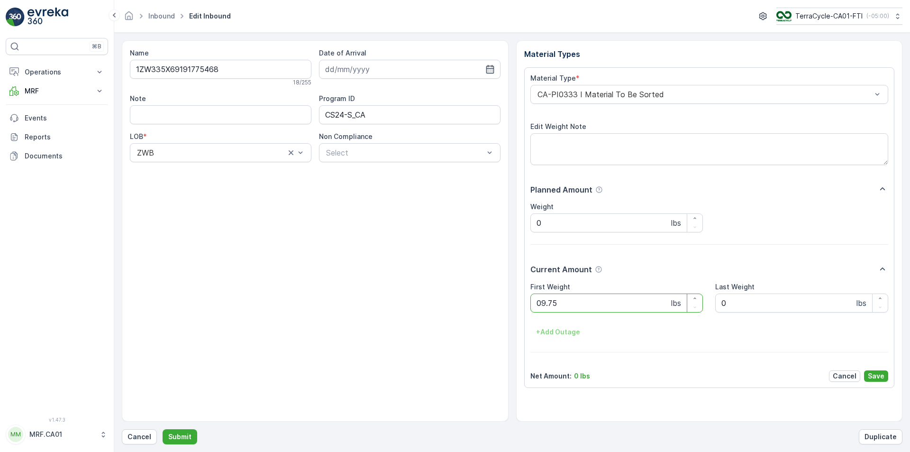
click at [163, 429] on button "Submit" at bounding box center [180, 436] width 35 height 15
type Weight "026"
click at [163, 429] on button "Submit" at bounding box center [180, 436] width 35 height 15
type Weight "022"
click at [163, 429] on button "Submit" at bounding box center [180, 436] width 35 height 15
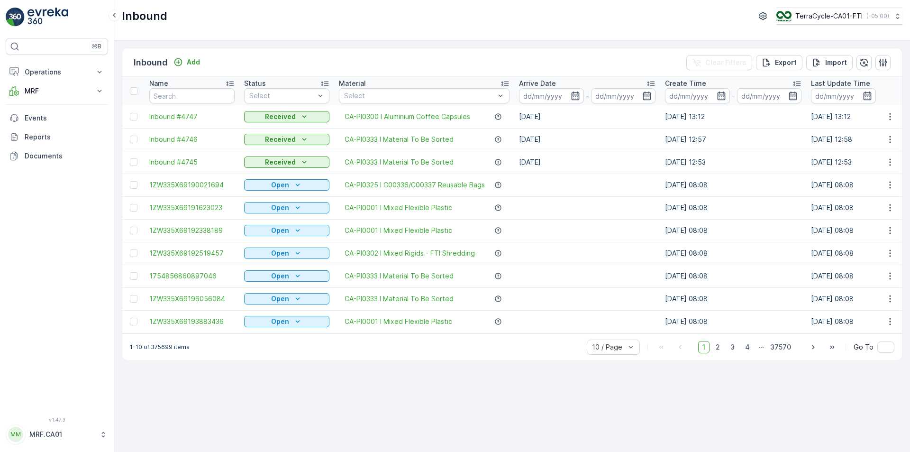
click at [611, 87] on div "Arrive Date" at bounding box center [587, 83] width 137 height 9
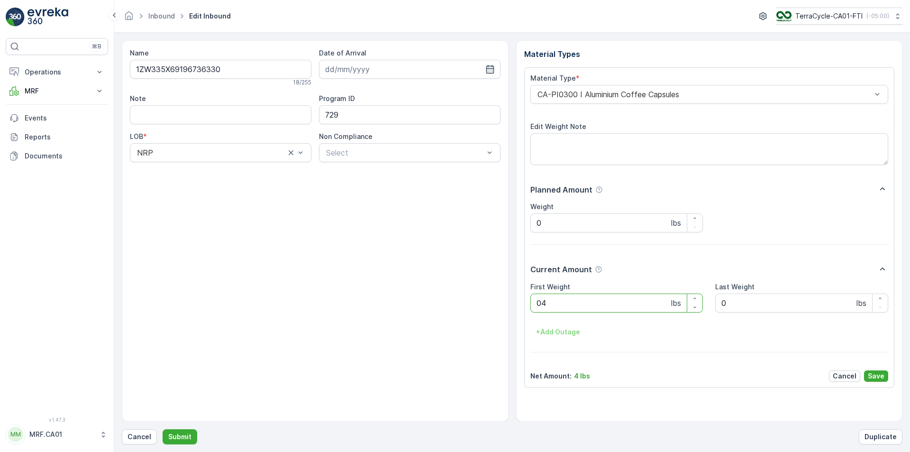
type Weight "040"
click at [163, 429] on button "Submit" at bounding box center [180, 436] width 35 height 15
type Weight "030"
click at [163, 429] on button "Submit" at bounding box center [180, 436] width 35 height 15
type Weight "038"
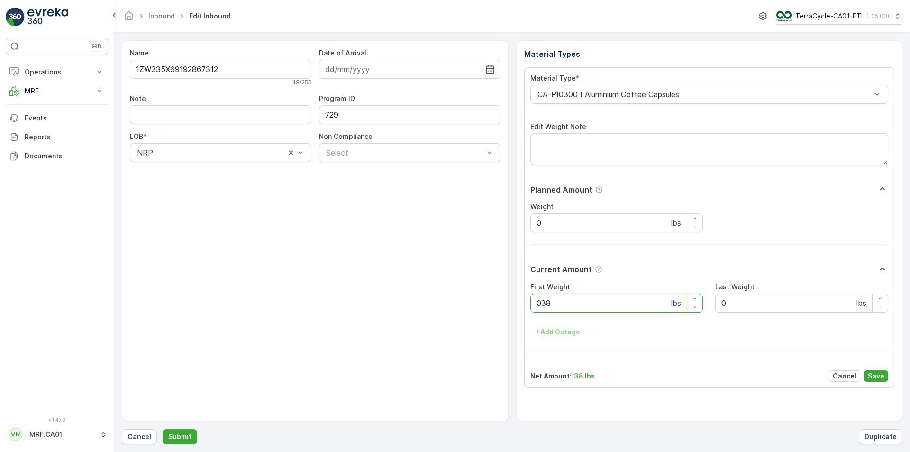
click at [163, 429] on button "Submit" at bounding box center [180, 436] width 35 height 15
type Weight "031"
click at [163, 429] on button "Submit" at bounding box center [180, 436] width 35 height 15
type Weight "048"
click at [163, 429] on button "Submit" at bounding box center [180, 436] width 35 height 15
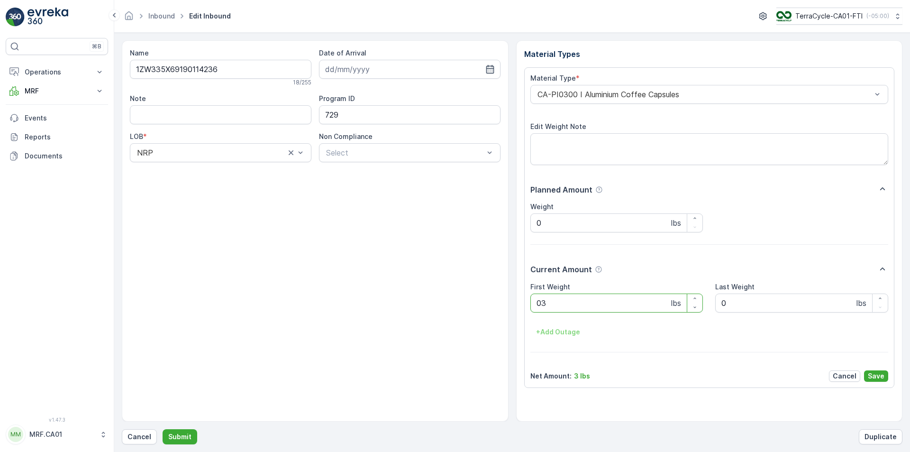
type Weight "032"
click at [163, 429] on button "Submit" at bounding box center [180, 436] width 35 height 15
type Weight "025"
click at [163, 429] on button "Submit" at bounding box center [180, 436] width 35 height 15
type Weight "030"
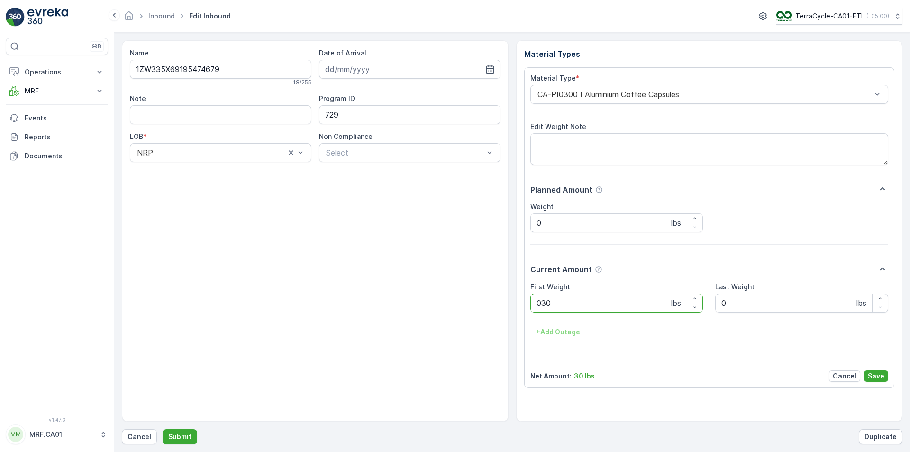
click at [163, 429] on button "Submit" at bounding box center [180, 436] width 35 height 15
type Weight "023"
click at [163, 429] on button "Submit" at bounding box center [180, 436] width 35 height 15
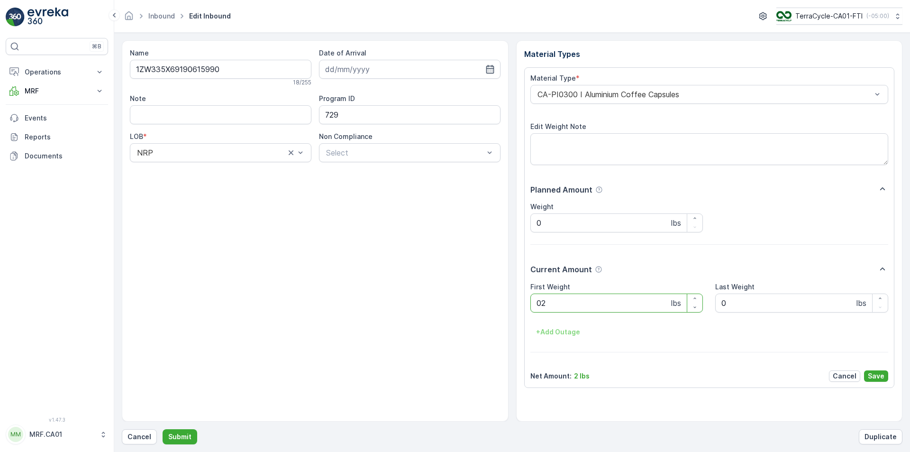
type Weight "027"
click at [163, 429] on button "Submit" at bounding box center [180, 436] width 35 height 15
type Weight "024"
click at [163, 429] on button "Submit" at bounding box center [180, 436] width 35 height 15
type Weight "047"
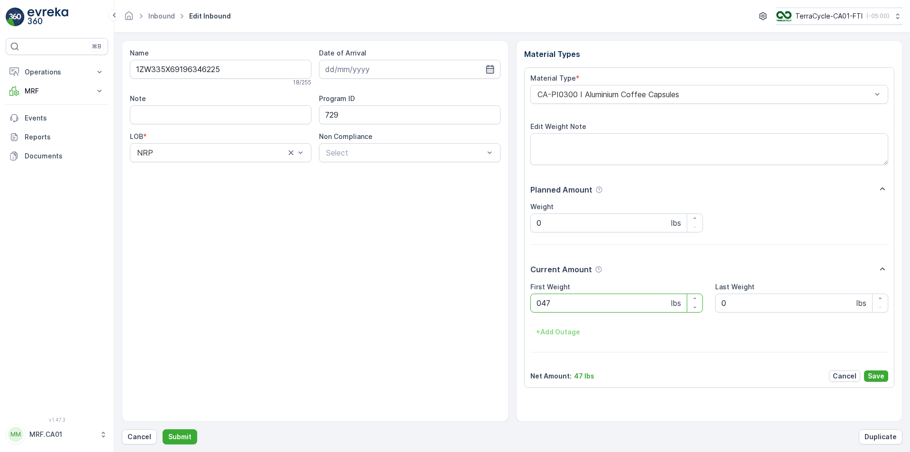
click at [163, 429] on button "Submit" at bounding box center [180, 436] width 35 height 15
type Weight "025"
click at [163, 429] on button "Submit" at bounding box center [180, 436] width 35 height 15
type Weight "034"
click at [163, 429] on button "Submit" at bounding box center [180, 436] width 35 height 15
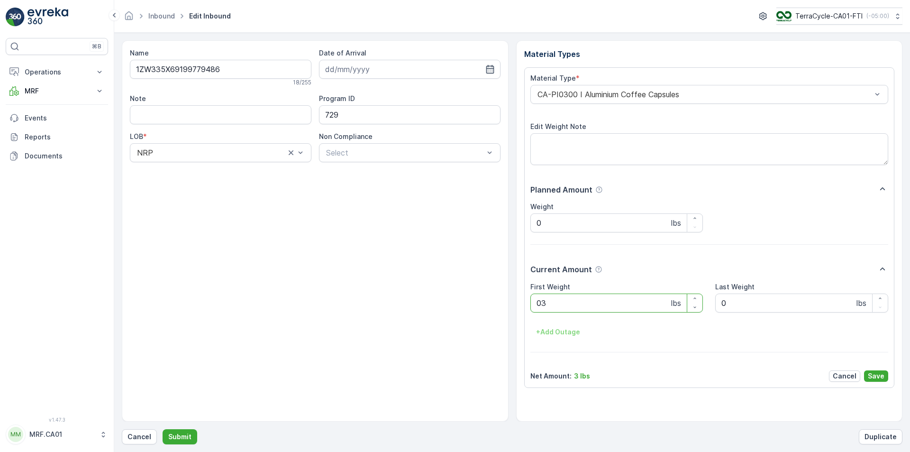
type Weight "035"
click at [163, 429] on button "Submit" at bounding box center [180, 436] width 35 height 15
type Weight "033"
click at [163, 429] on button "Submit" at bounding box center [180, 436] width 35 height 15
type Weight "038"
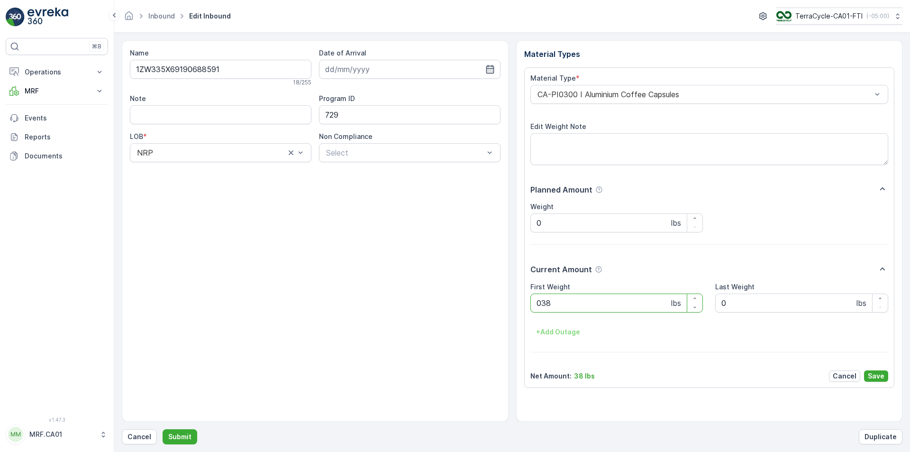
click at [163, 429] on button "Submit" at bounding box center [180, 436] width 35 height 15
type Weight "031"
click at [163, 429] on button "Submit" at bounding box center [180, 436] width 35 height 15
type Weight "023"
click at [163, 429] on button "Submit" at bounding box center [180, 436] width 35 height 15
